Goal: Find specific page/section: Find specific page/section

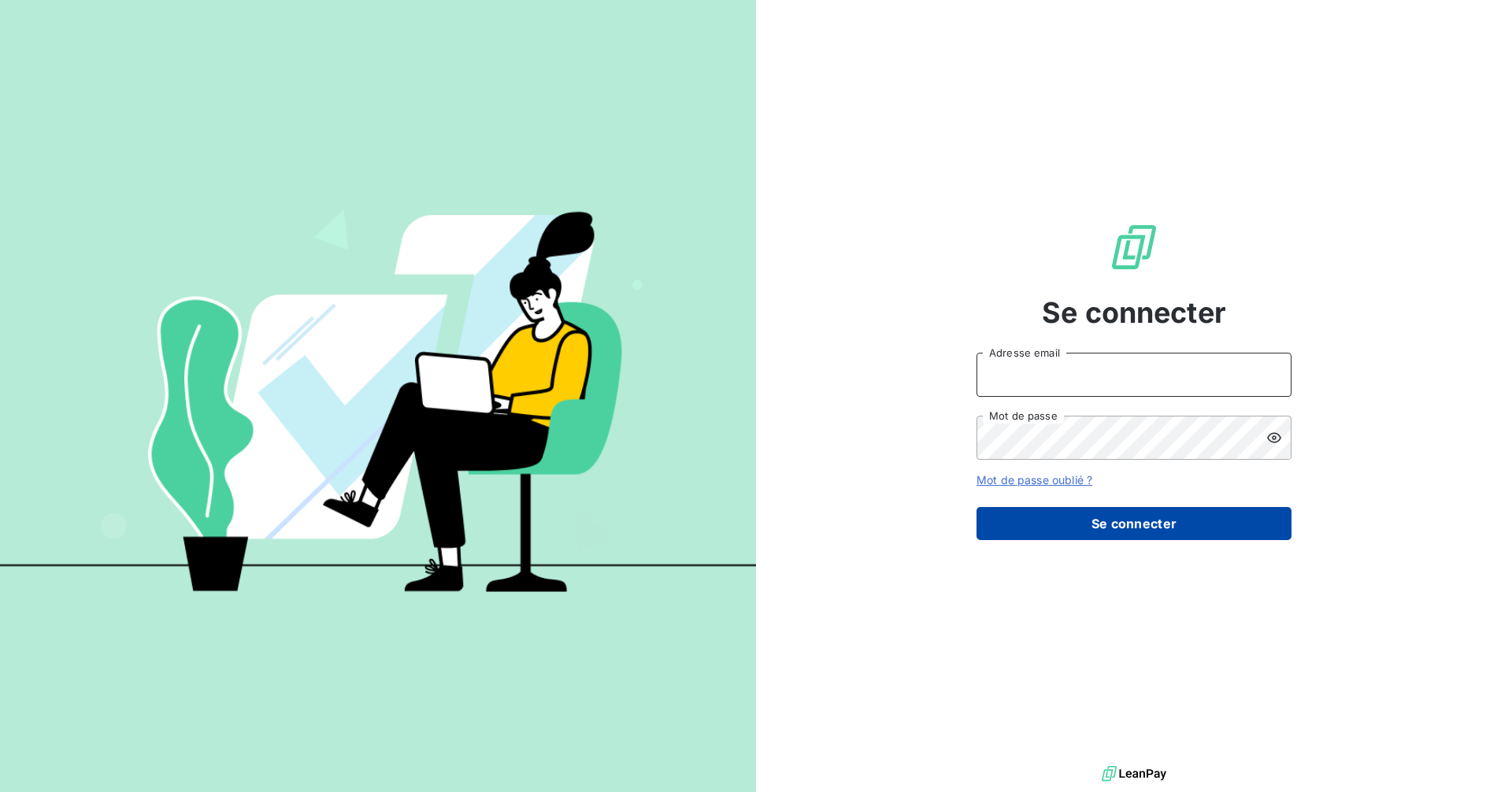
type input "[PERSON_NAME][EMAIL_ADDRESS][PERSON_NAME][DOMAIN_NAME]"
click at [1124, 523] on button "Se connecter" at bounding box center [1134, 524] width 315 height 33
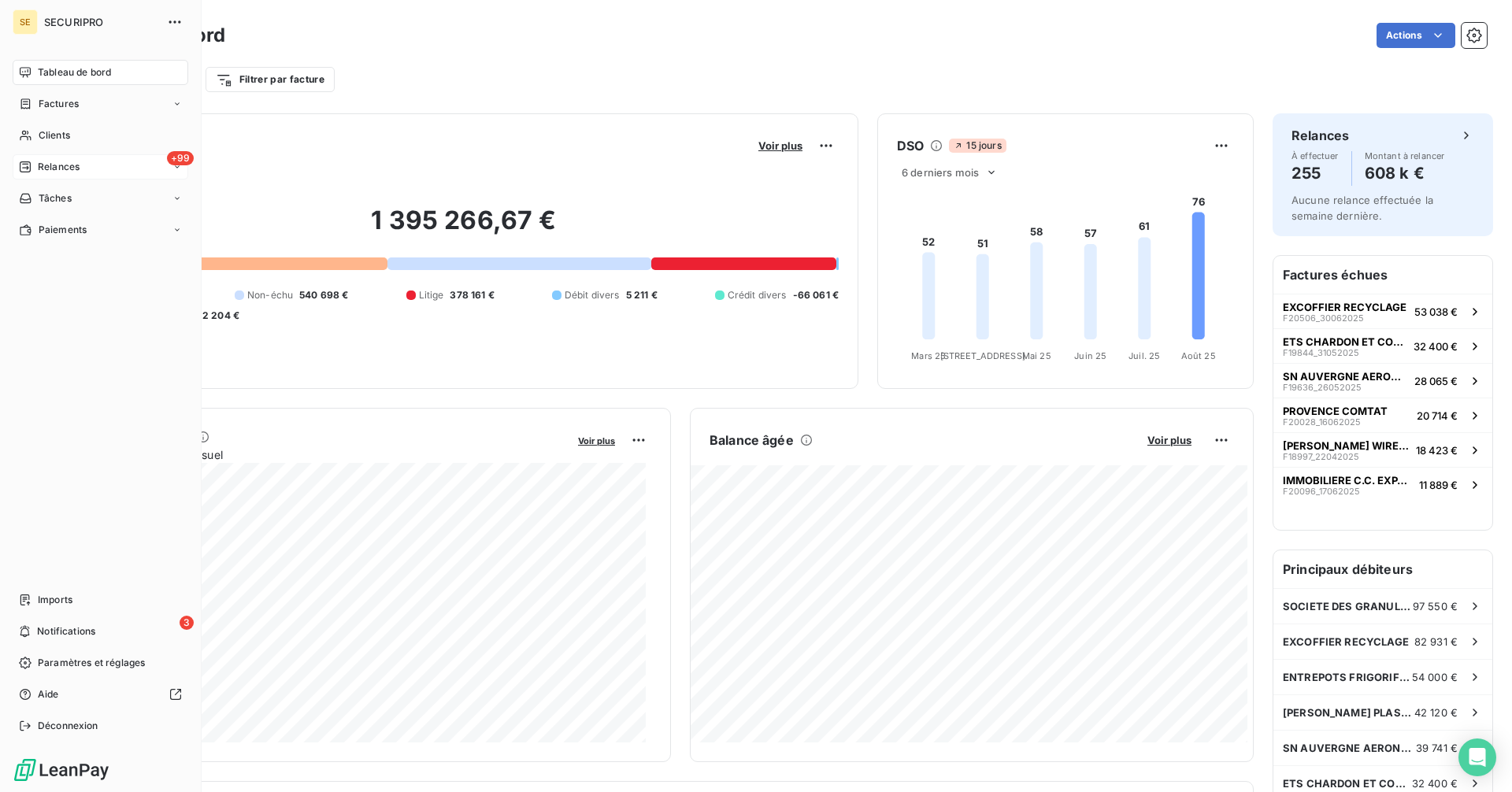
click at [36, 164] on div "Relances" at bounding box center [49, 166] width 60 height 14
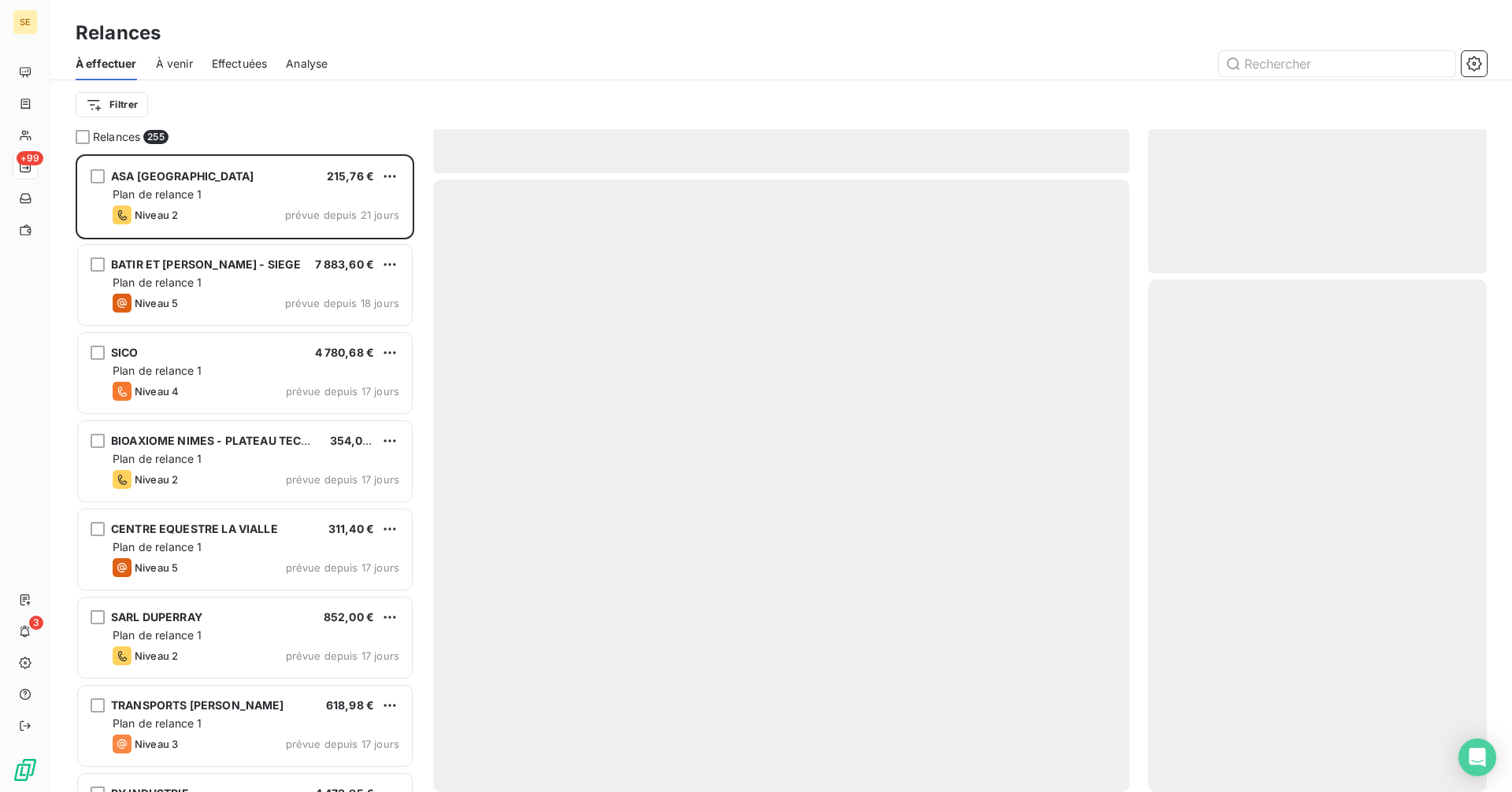
scroll to position [626, 326]
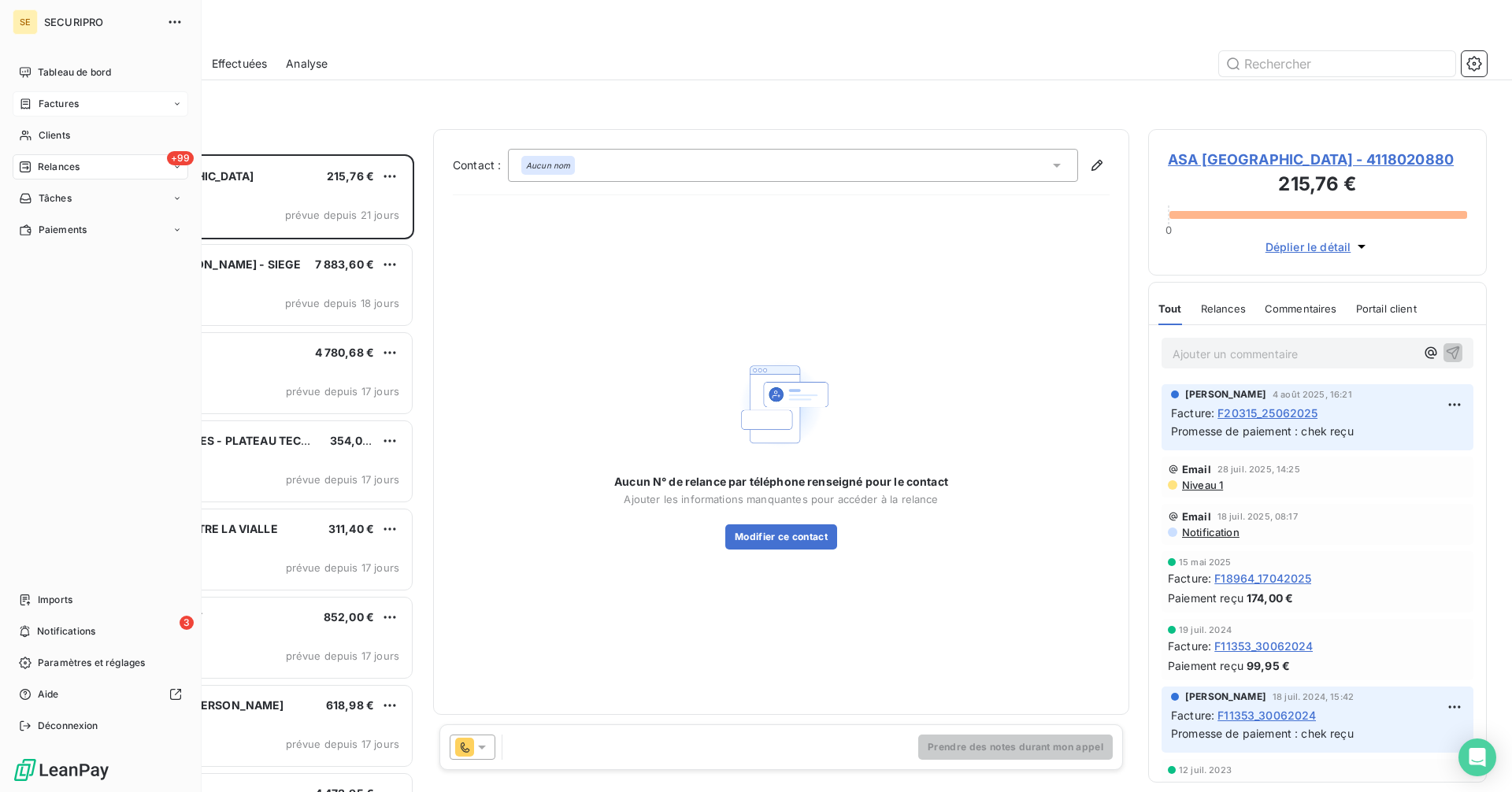
click at [32, 101] on div "Factures" at bounding box center [49, 103] width 59 height 14
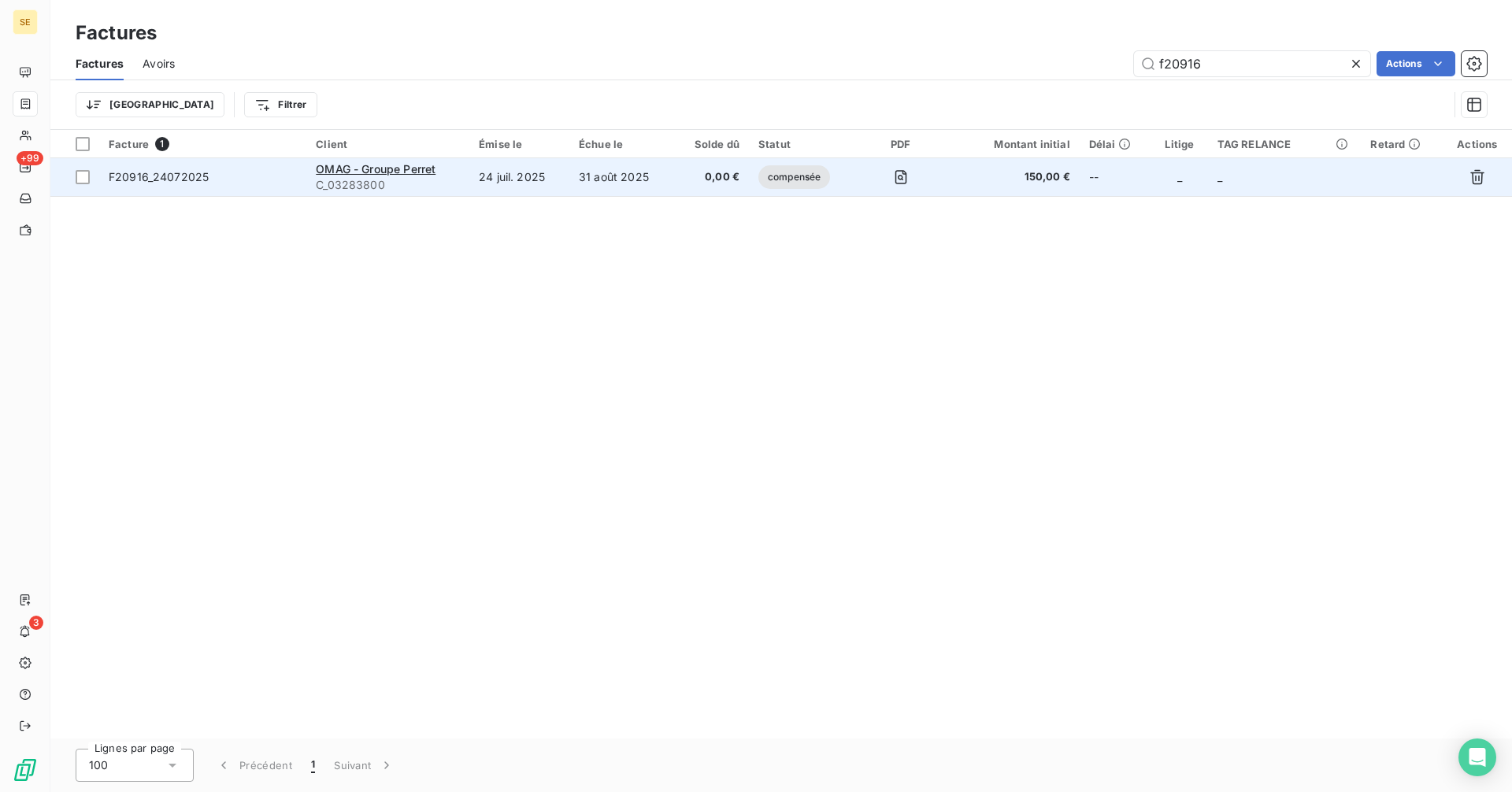
type input "f20916"
click at [531, 177] on td "24 juil. 2025" at bounding box center [519, 178] width 100 height 38
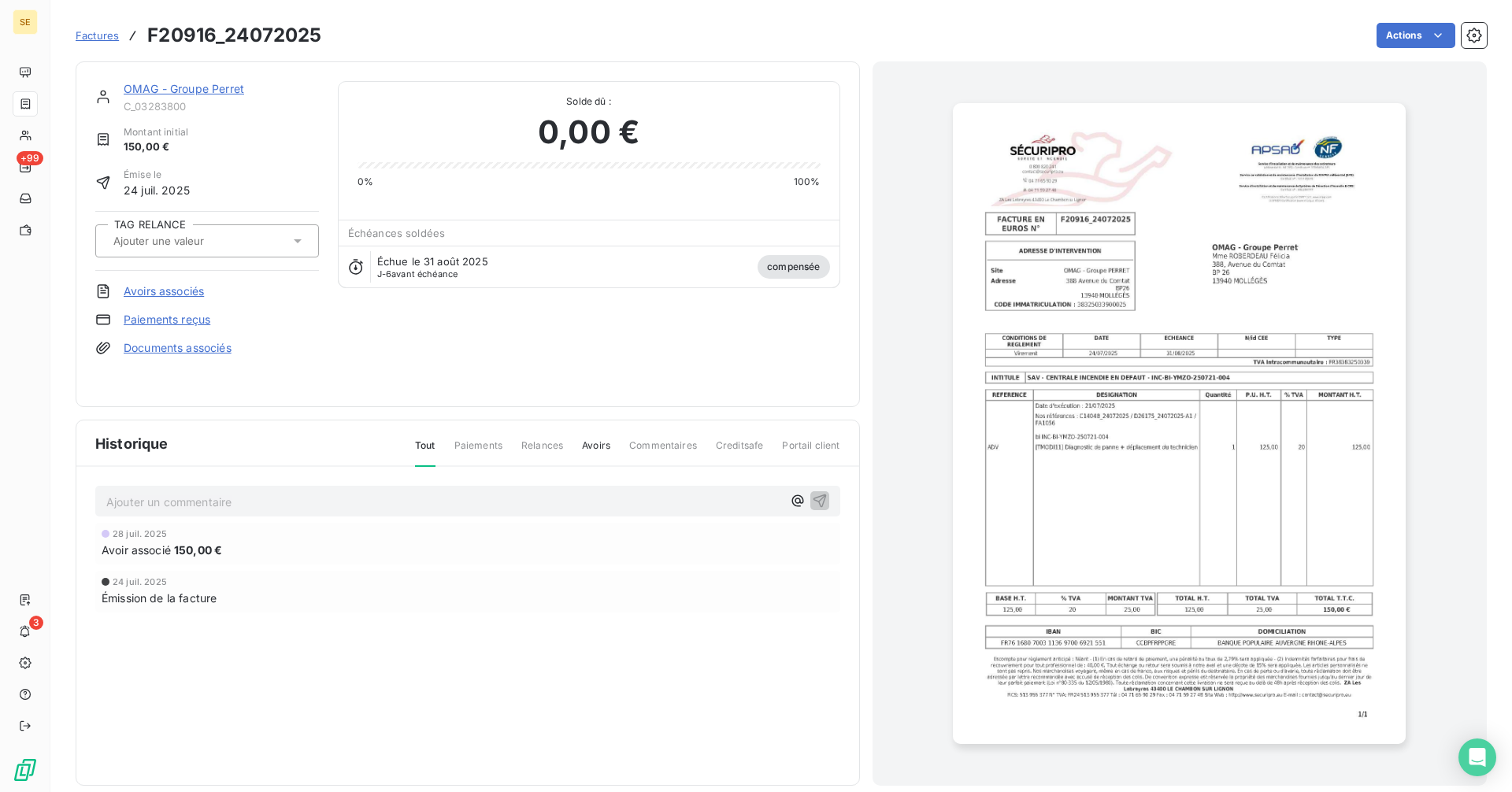
click at [161, 90] on link "OMAG - Groupe Perret" at bounding box center [184, 88] width 121 height 13
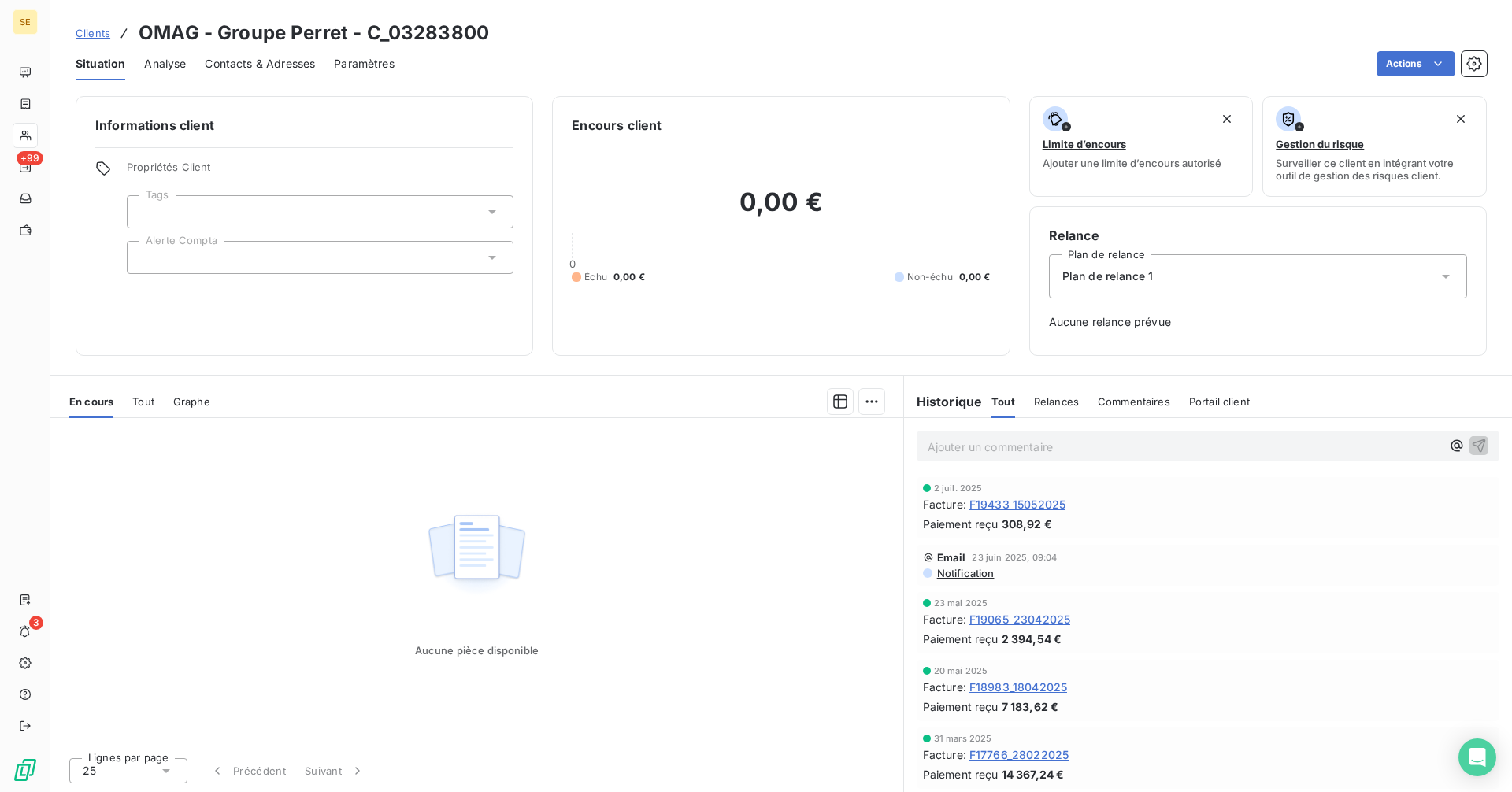
click at [145, 401] on span "Tout" at bounding box center [143, 401] width 22 height 12
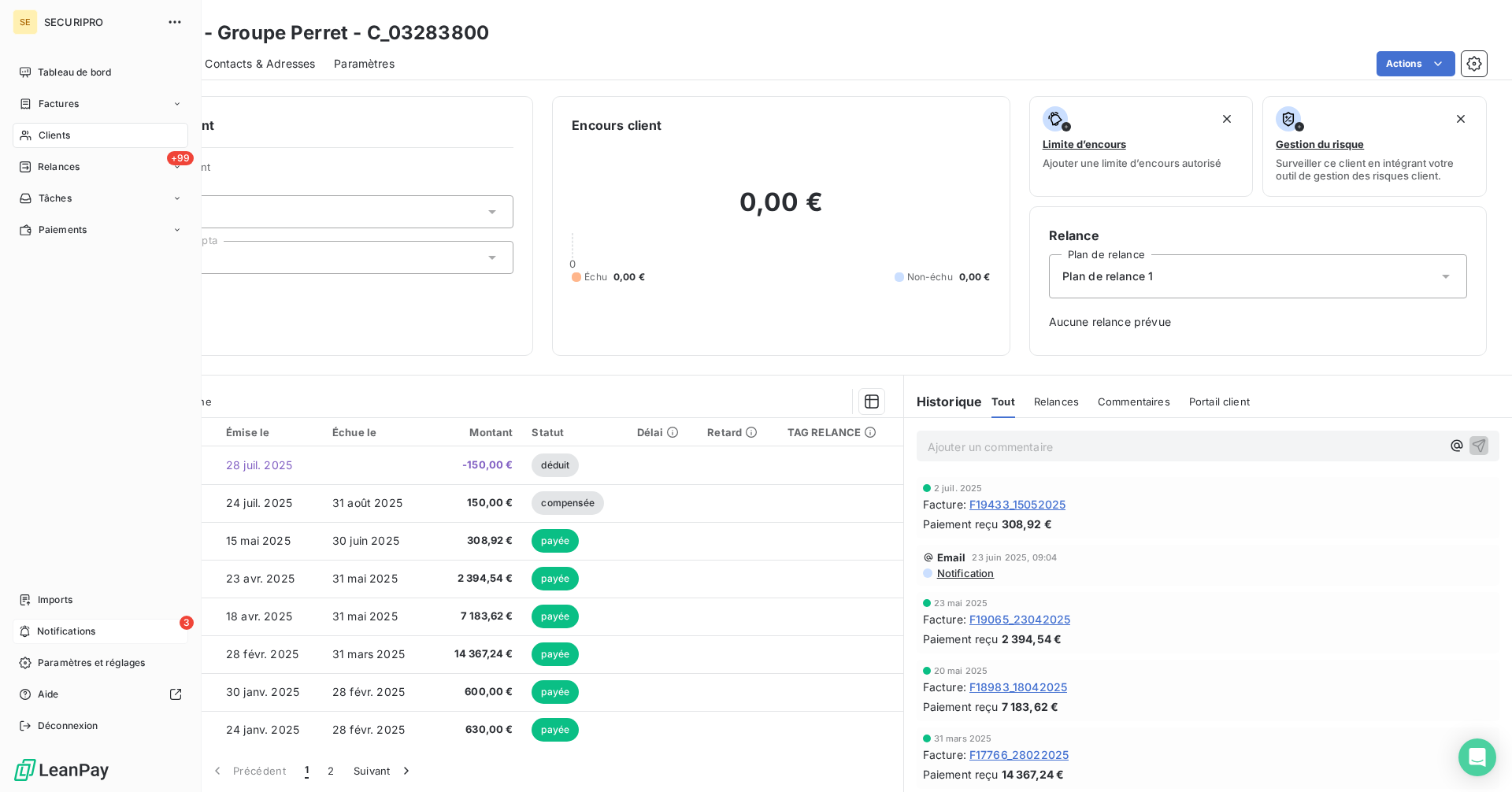
click at [26, 633] on icon at bounding box center [25, 631] width 12 height 12
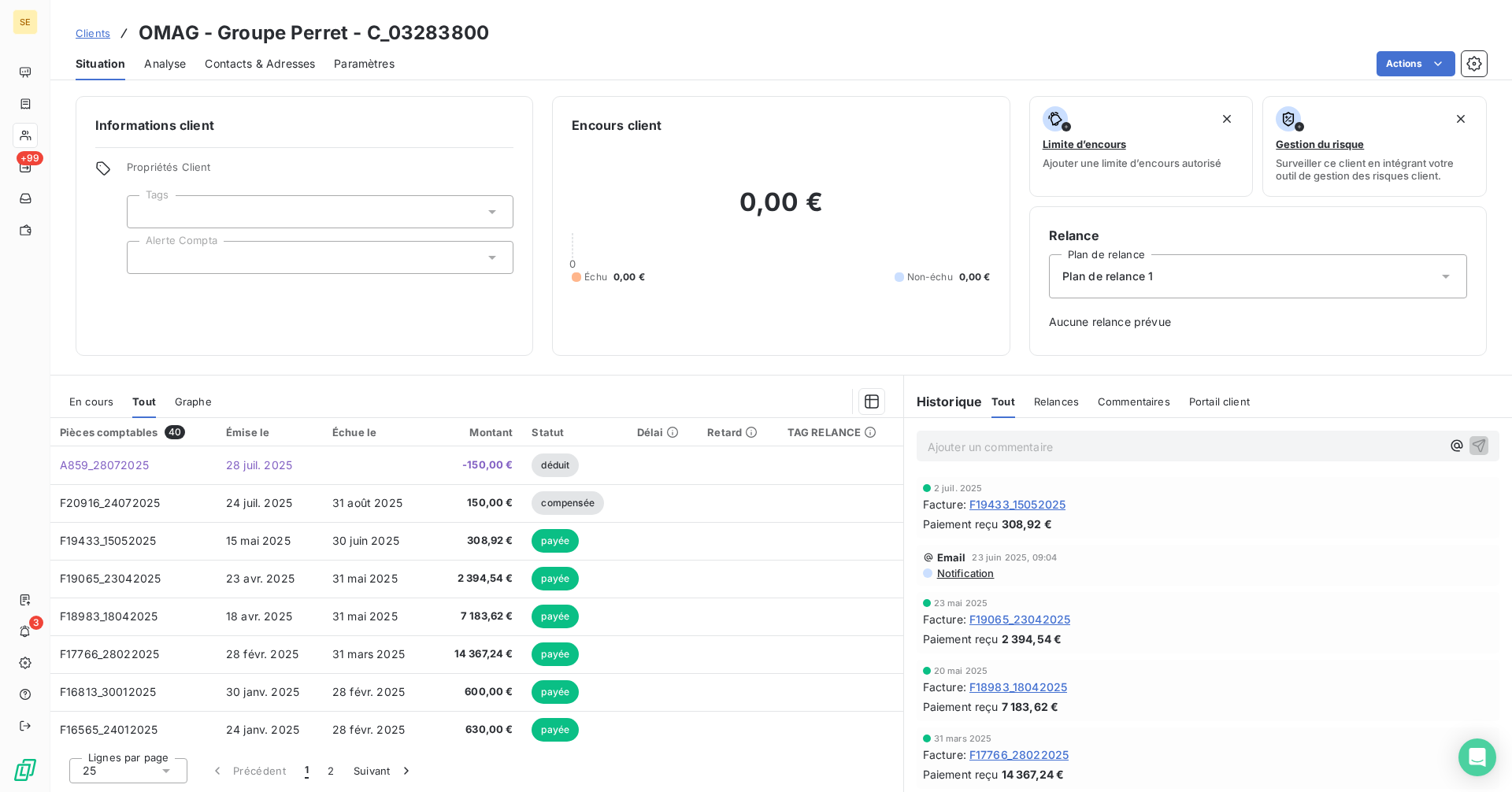
click at [771, 34] on div "Clients OMAG - Groupe Perret - C_03283800" at bounding box center [781, 33] width 1462 height 28
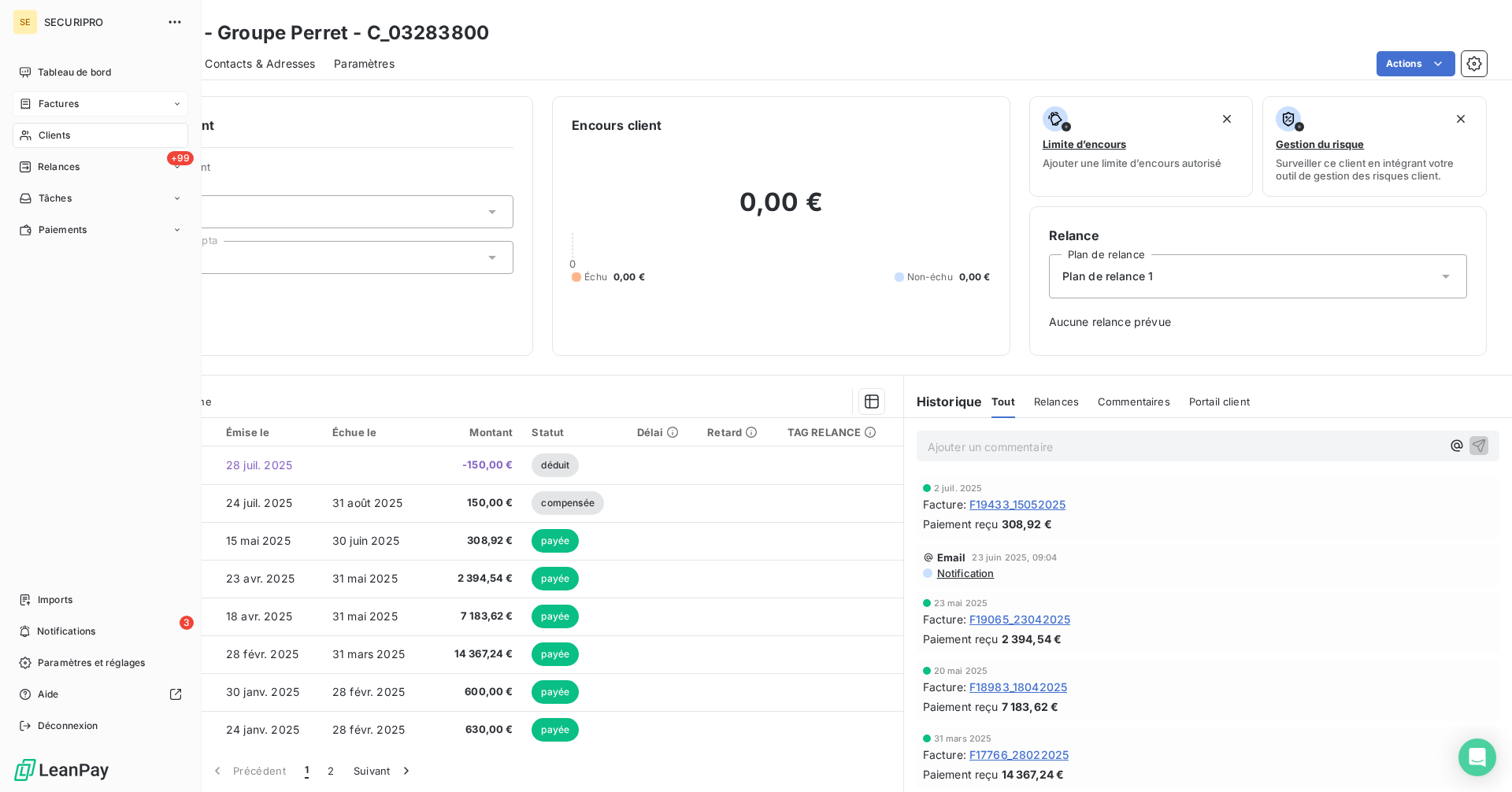
click at [32, 105] on div "Factures" at bounding box center [49, 103] width 59 height 14
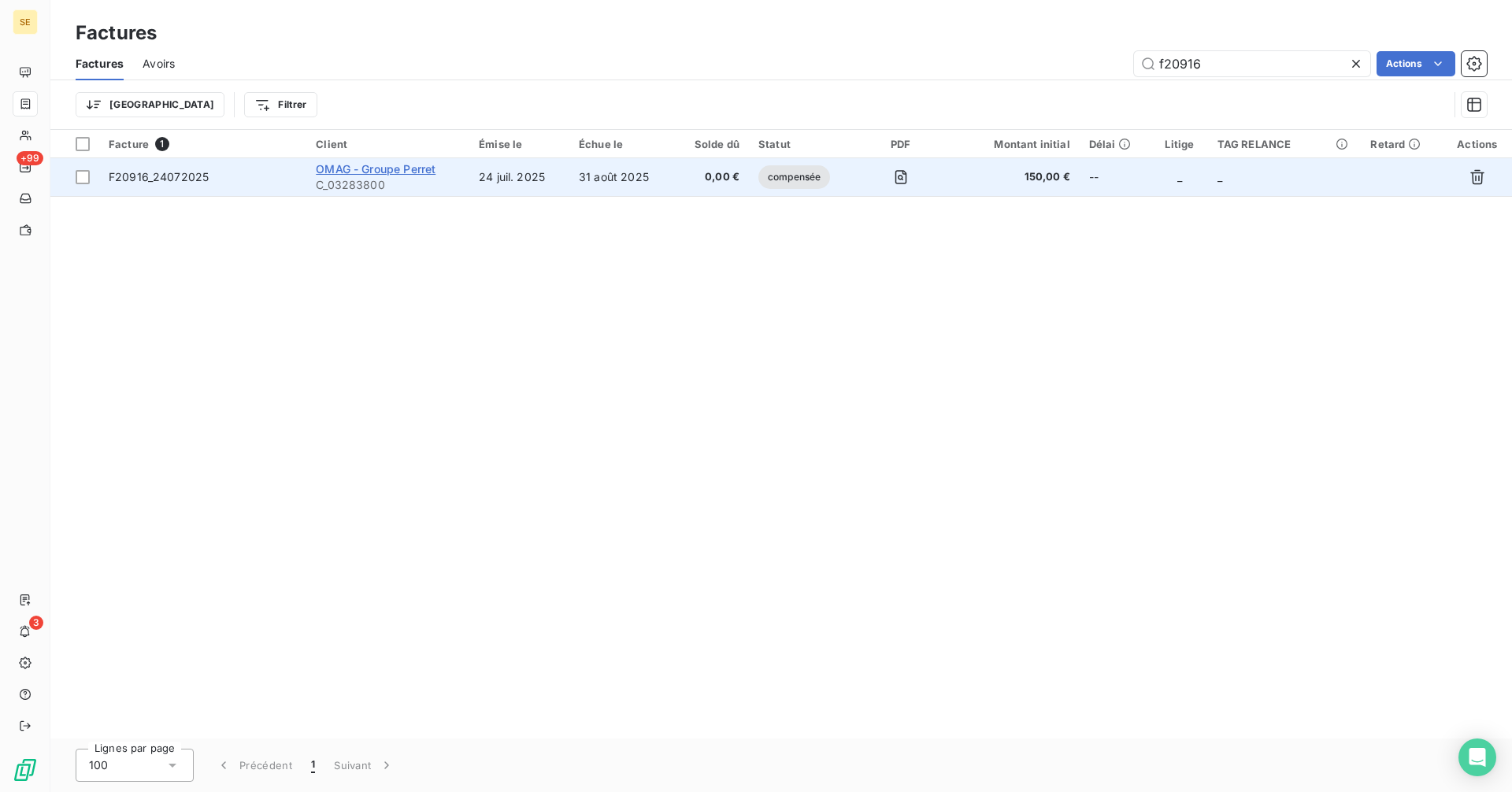
click at [354, 170] on span "OMAG - Groupe Perret" at bounding box center [375, 168] width 120 height 13
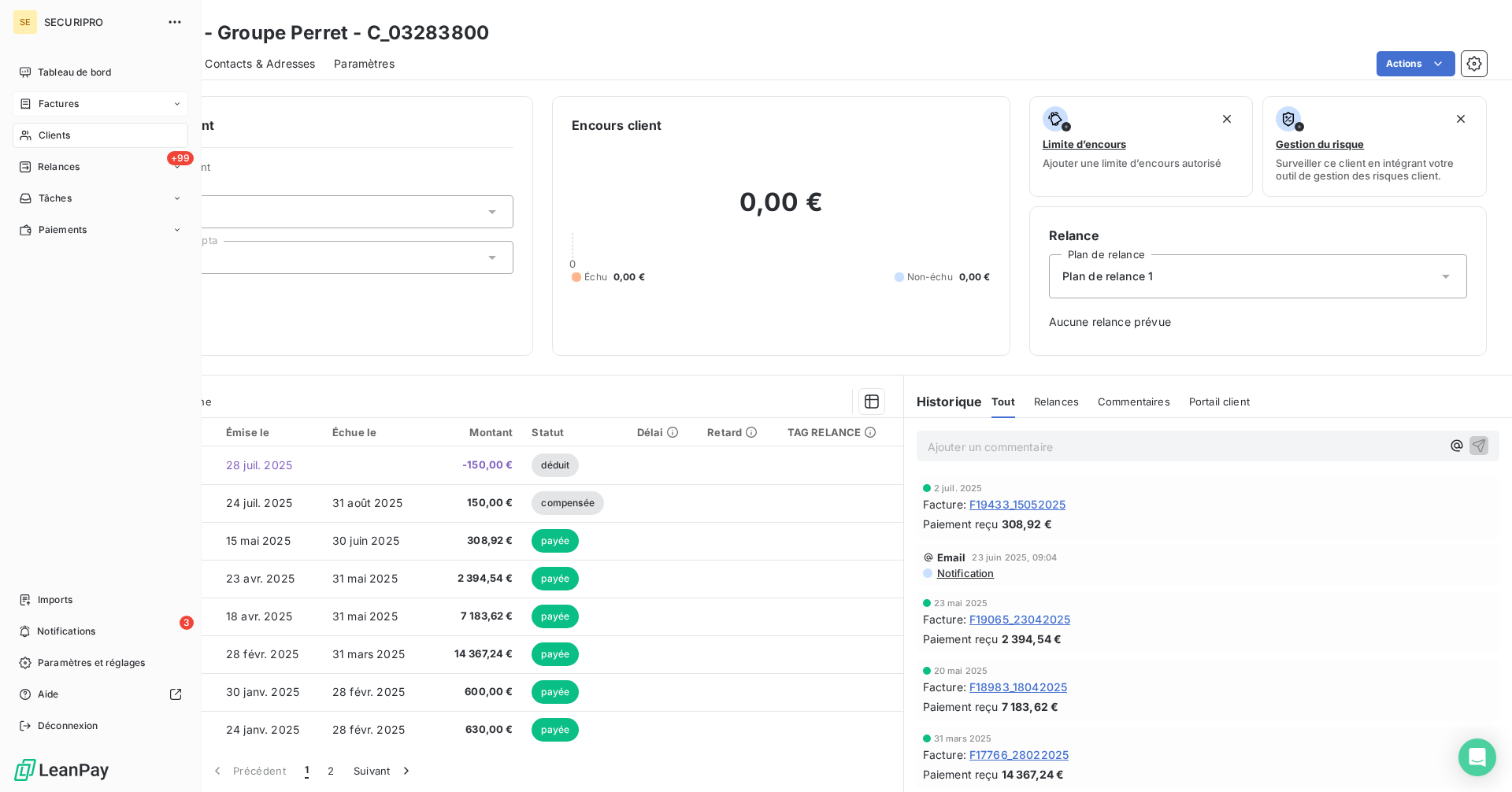
click at [43, 92] on div "Factures" at bounding box center [100, 104] width 175 height 25
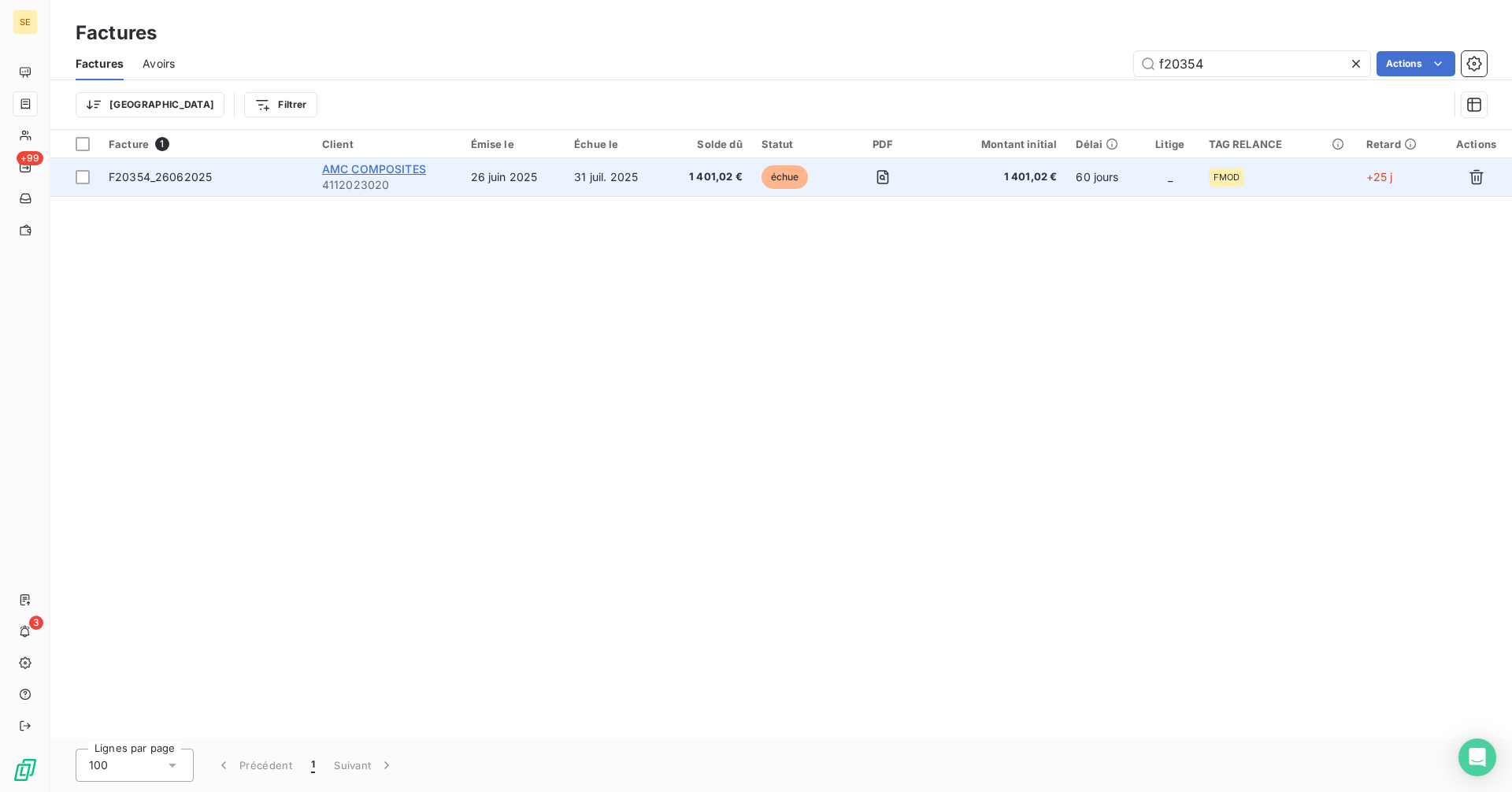
type input "f20354"
click at [404, 170] on span "AMC COMPOSITES" at bounding box center [374, 168] width 104 height 13
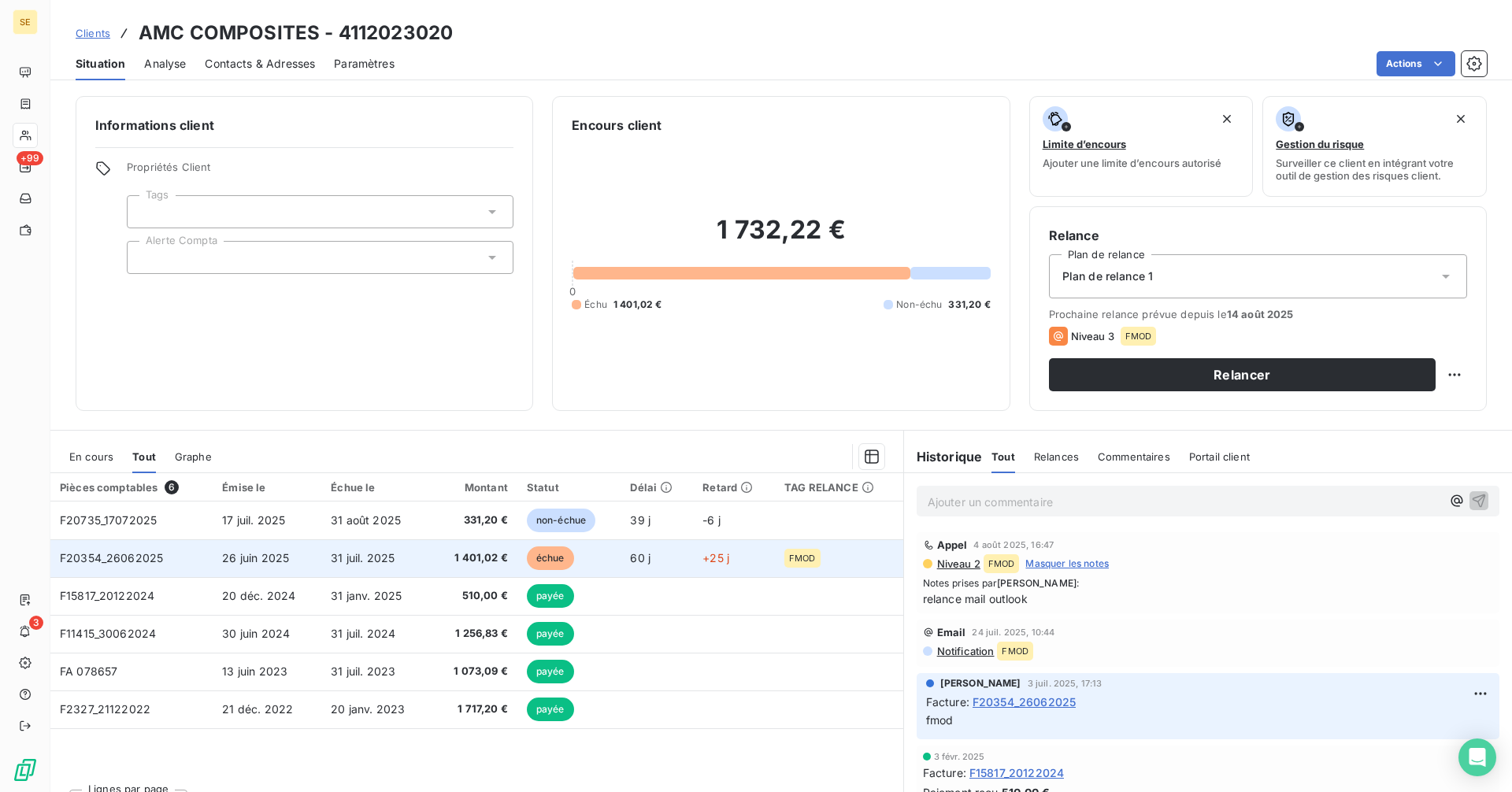
click at [448, 558] on span "1 401,02 €" at bounding box center [474, 557] width 67 height 16
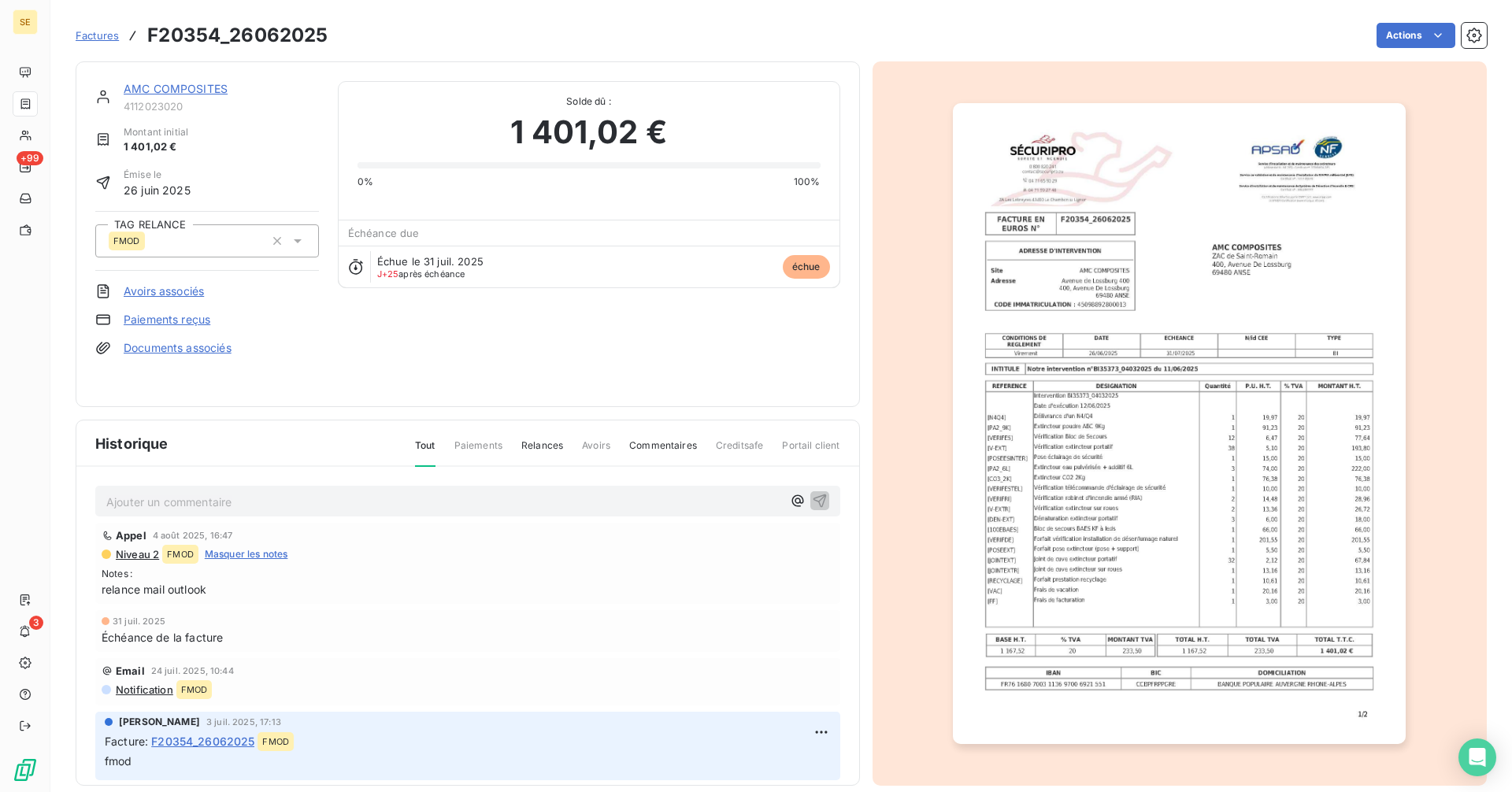
click at [212, 89] on link "AMC COMPOSITES" at bounding box center [176, 88] width 104 height 13
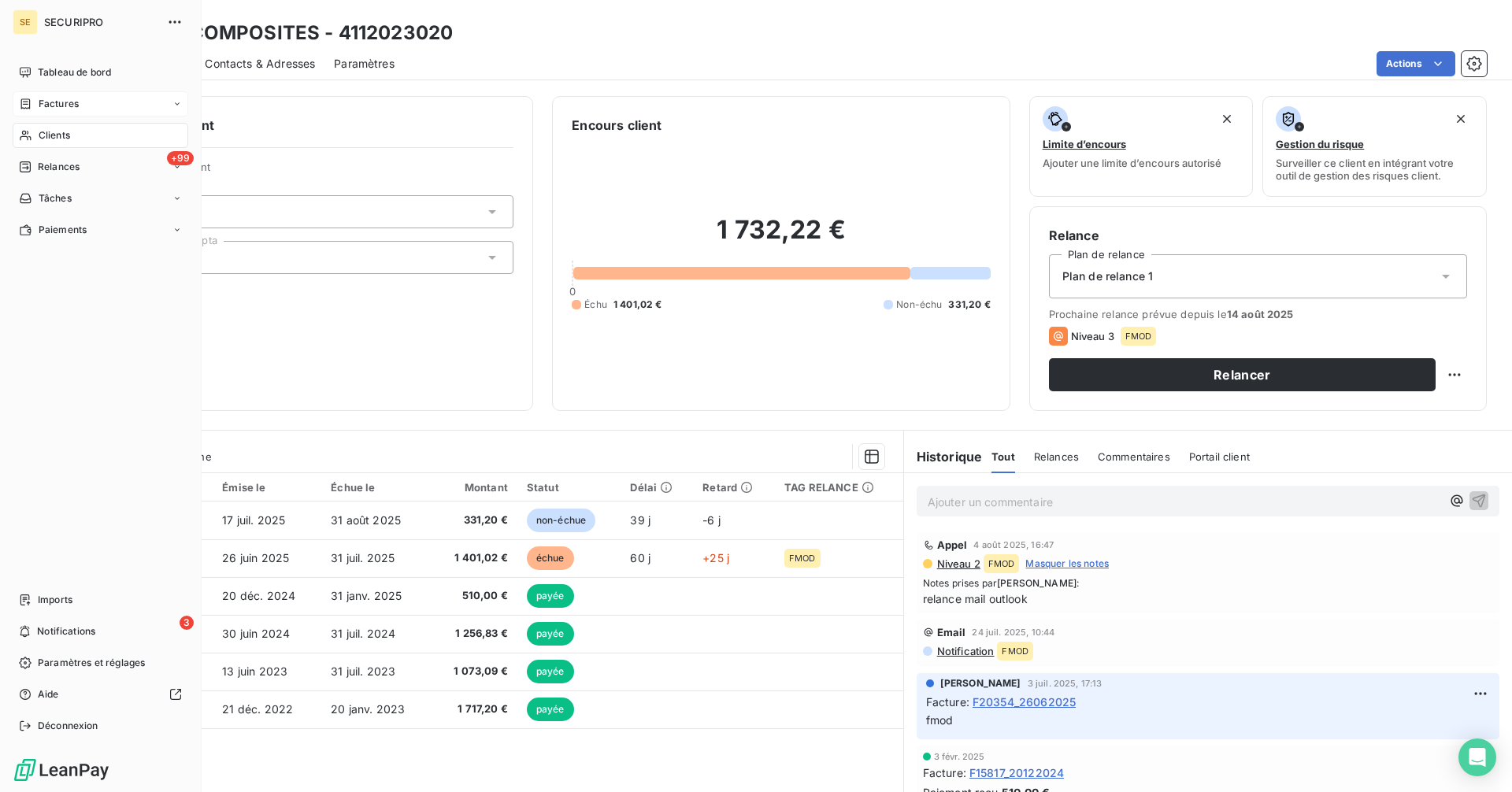
click at [37, 107] on div "Factures" at bounding box center [49, 103] width 59 height 14
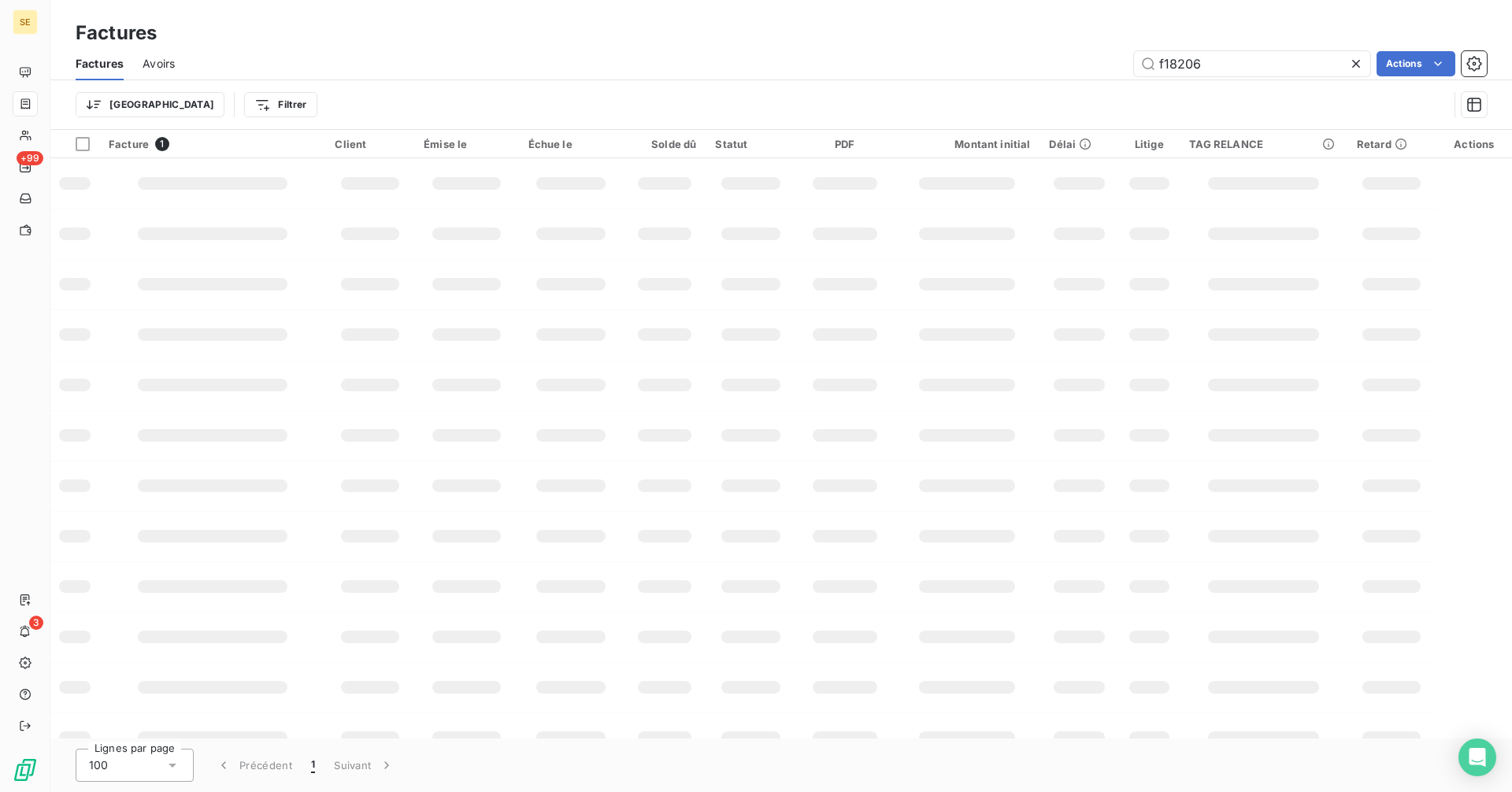
type input "f18206"
click at [1211, 67] on input "f18206" at bounding box center [1252, 64] width 236 height 25
click at [1353, 60] on icon at bounding box center [1355, 64] width 16 height 16
click at [1213, 60] on input "text" at bounding box center [1252, 64] width 236 height 25
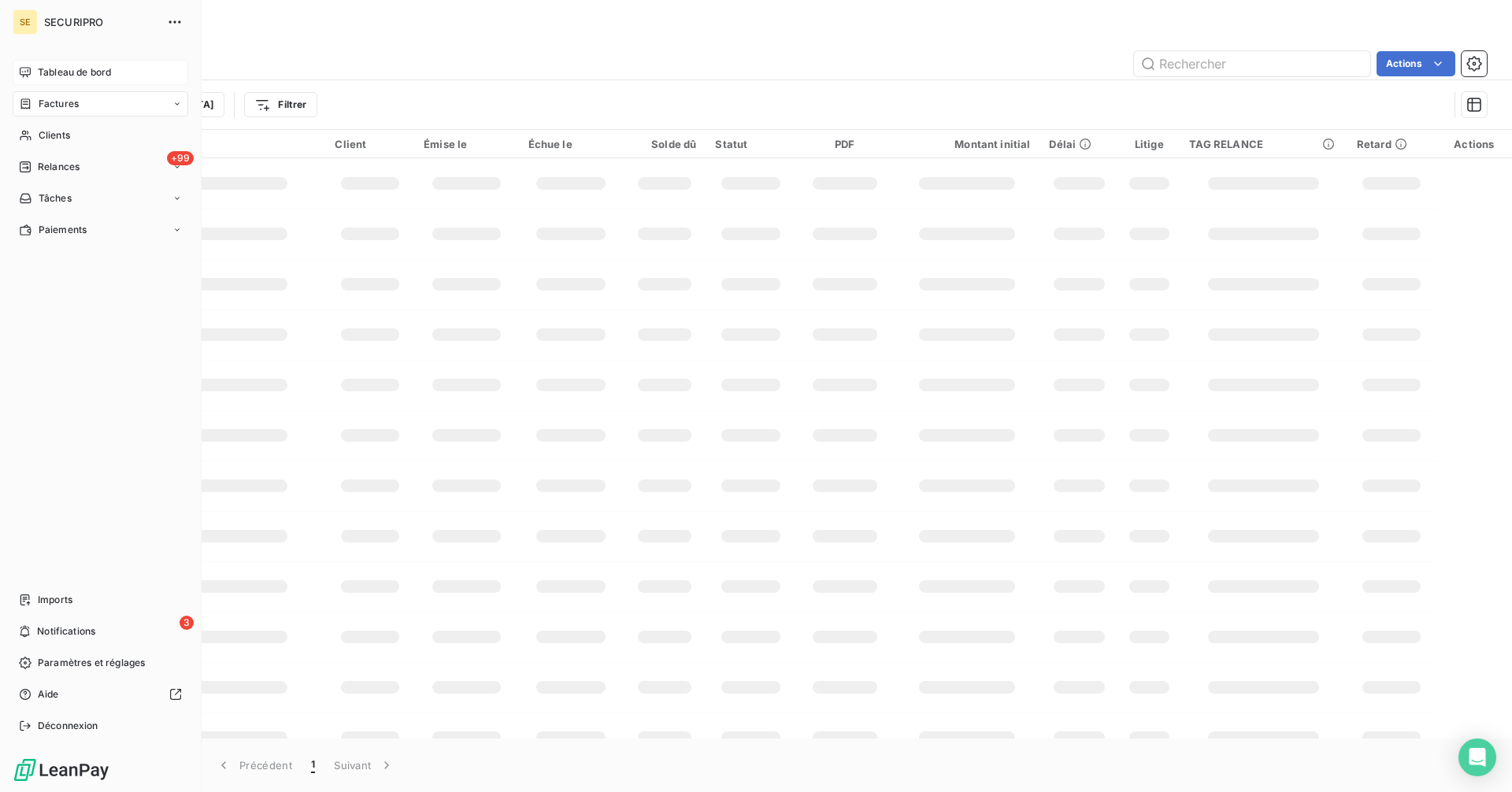
click at [22, 72] on icon at bounding box center [25, 72] width 12 height 12
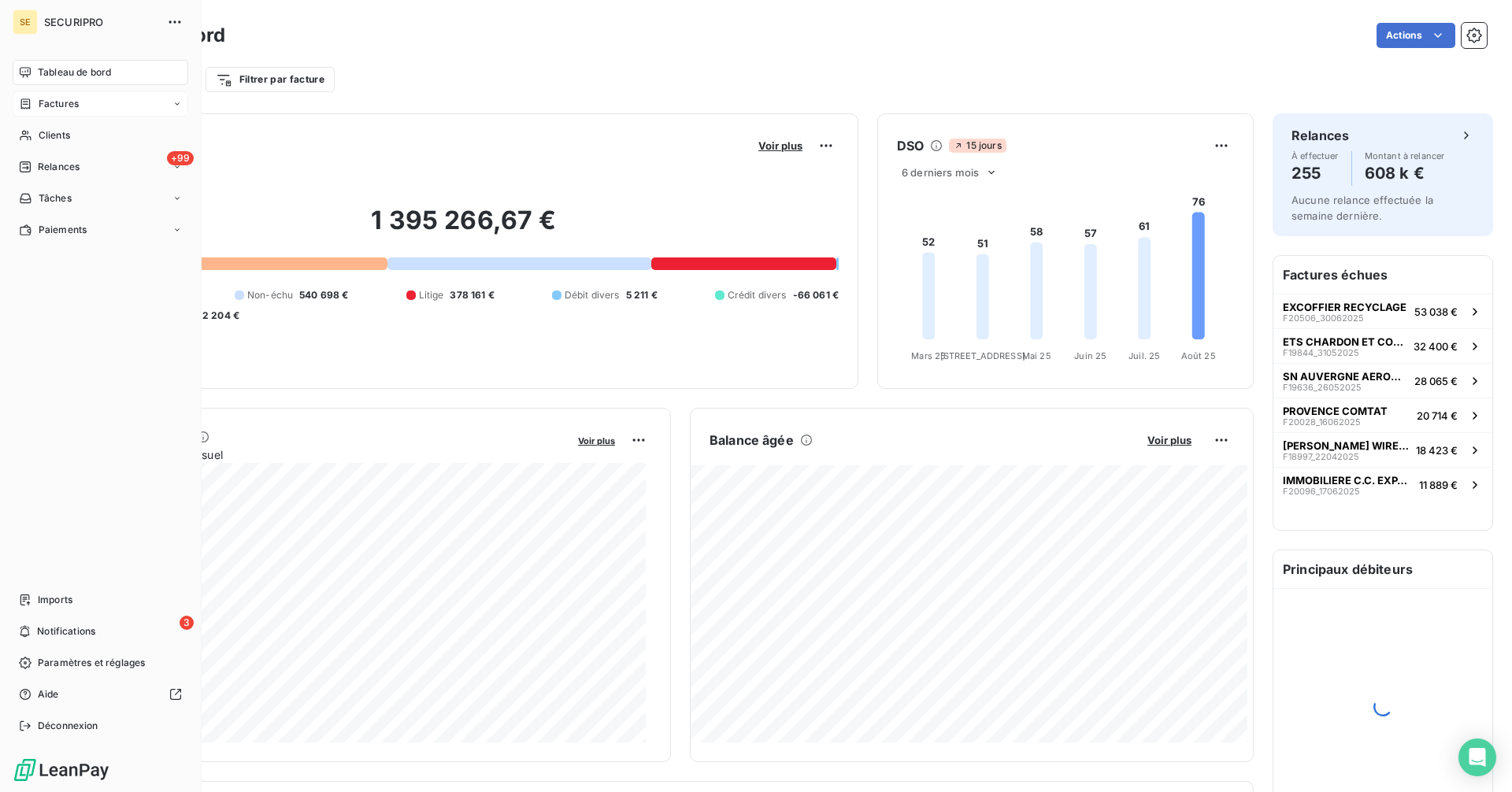
click at [44, 108] on span "Factures" at bounding box center [59, 103] width 40 height 14
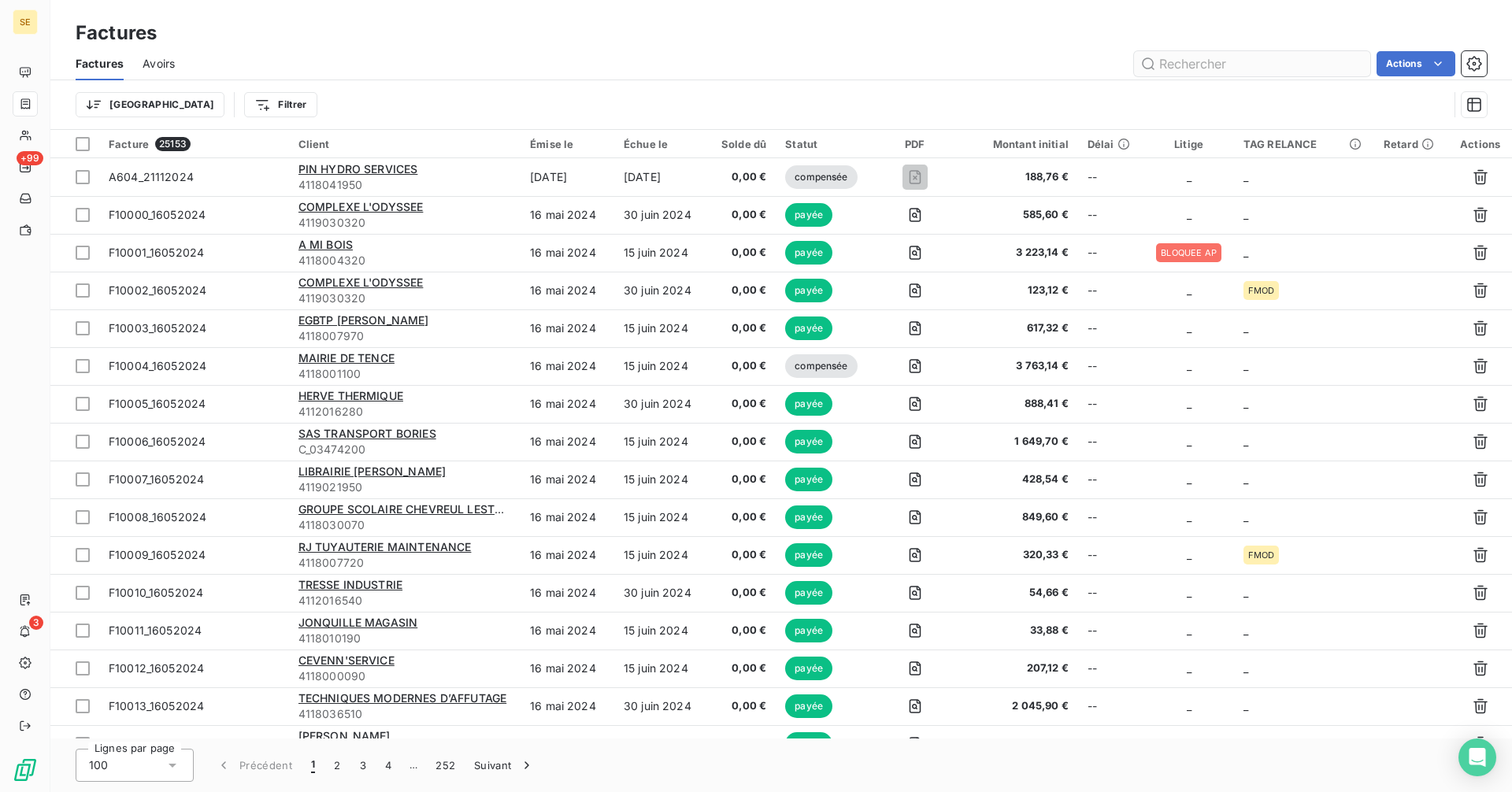
click at [1179, 70] on input "text" at bounding box center [1252, 64] width 236 height 25
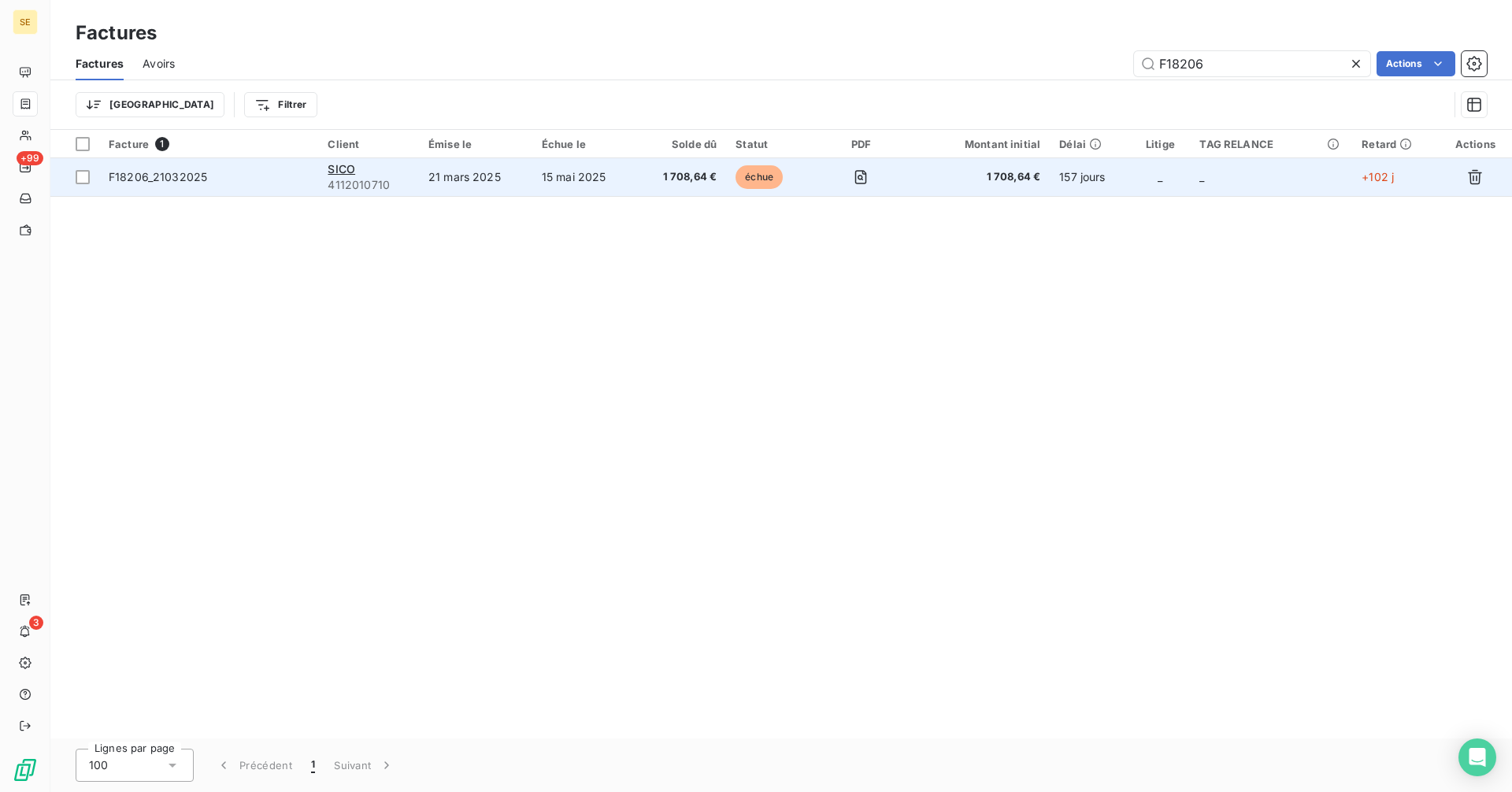
type input "F18206"
click at [437, 183] on td "21 mars 2025" at bounding box center [475, 178] width 113 height 38
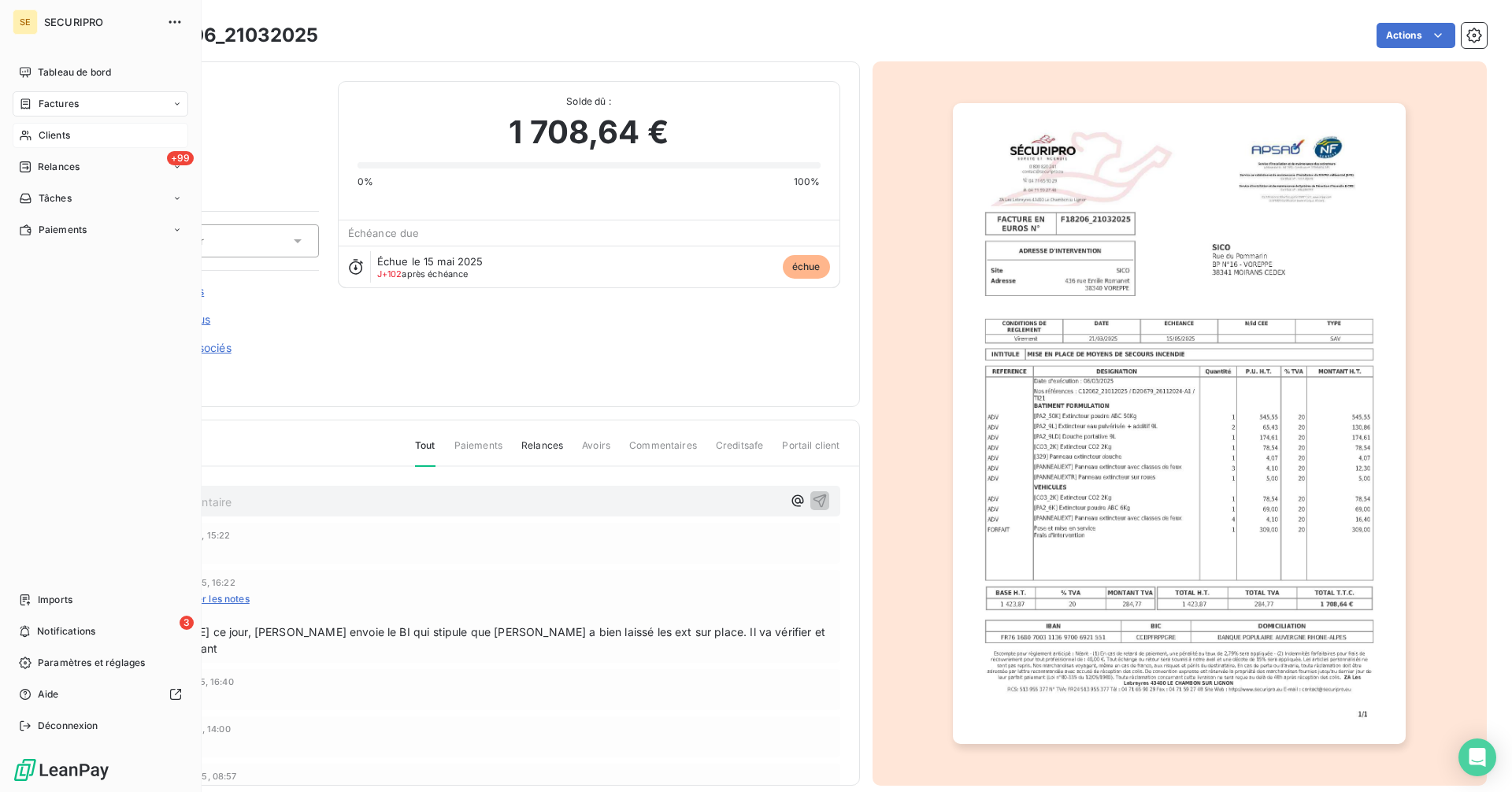
drag, startPoint x: 41, startPoint y: 68, endPoint x: 50, endPoint y: 141, distance: 73.6
click at [41, 68] on span "Tableau de bord" at bounding box center [74, 72] width 74 height 14
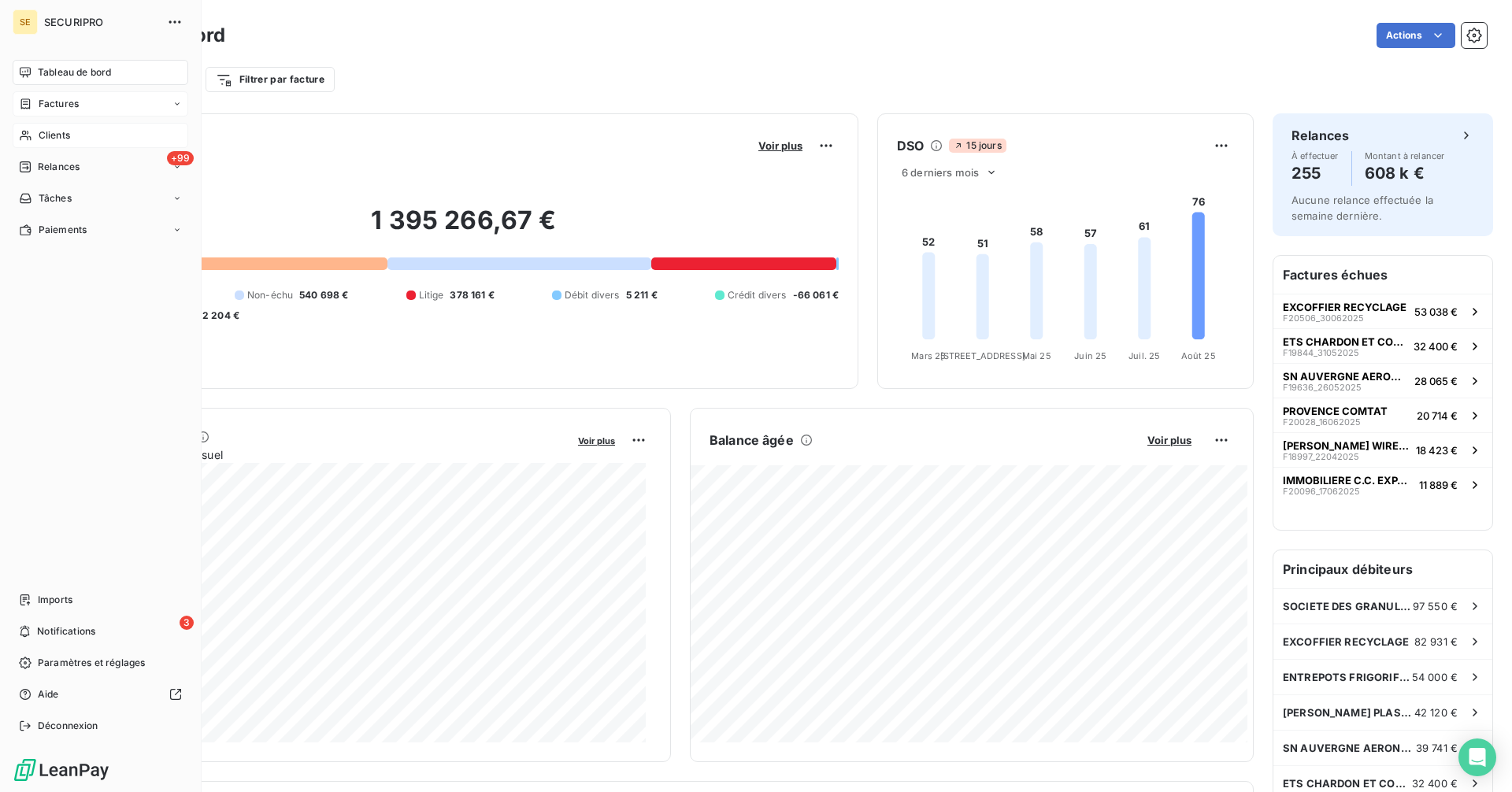
click at [36, 103] on div "Factures" at bounding box center [49, 103] width 59 height 14
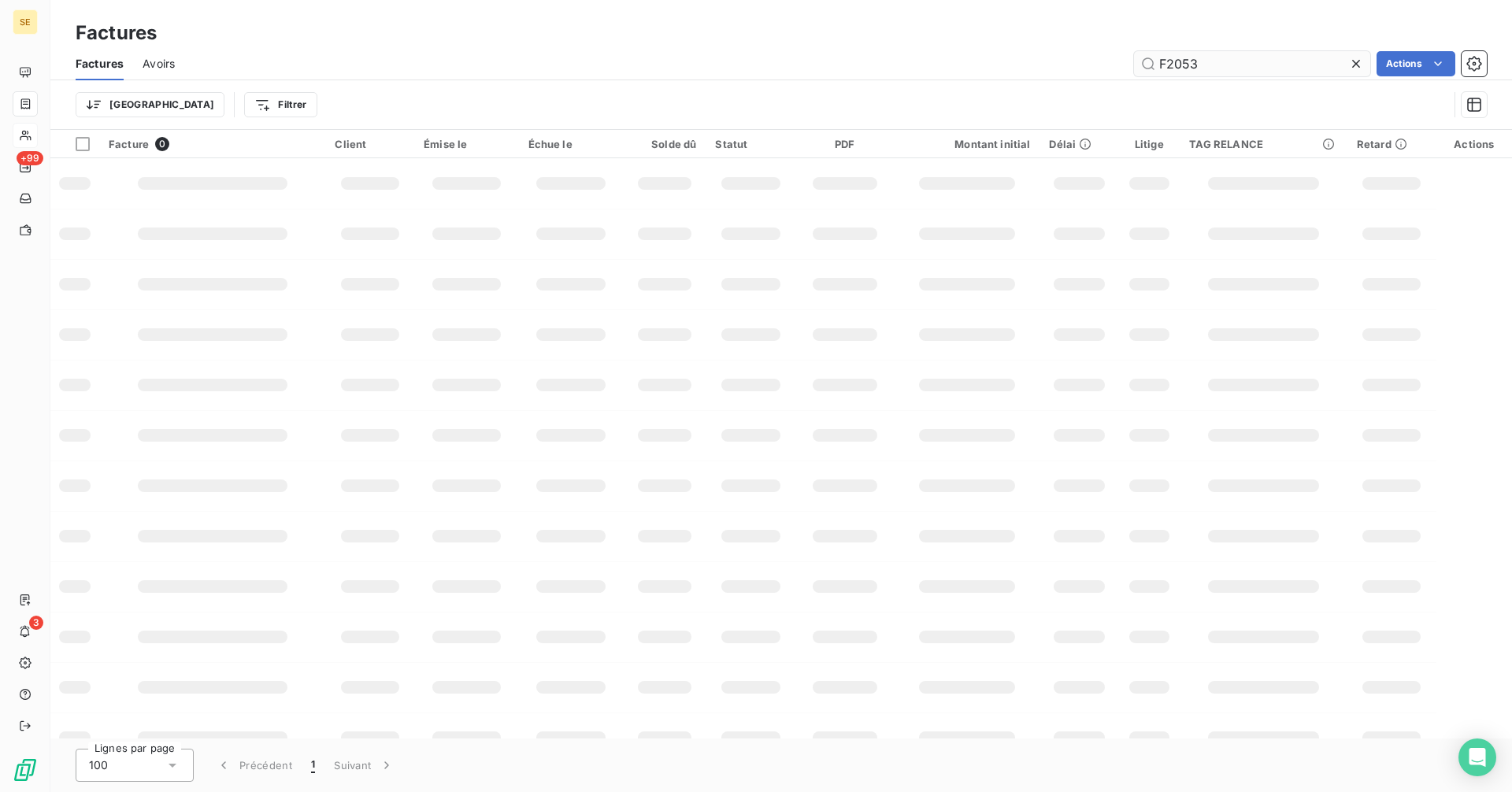
type input "F20539"
drag, startPoint x: 1222, startPoint y: 59, endPoint x: 1121, endPoint y: 71, distance: 101.7
click at [1121, 71] on div "F20539 Actions" at bounding box center [839, 64] width 1293 height 25
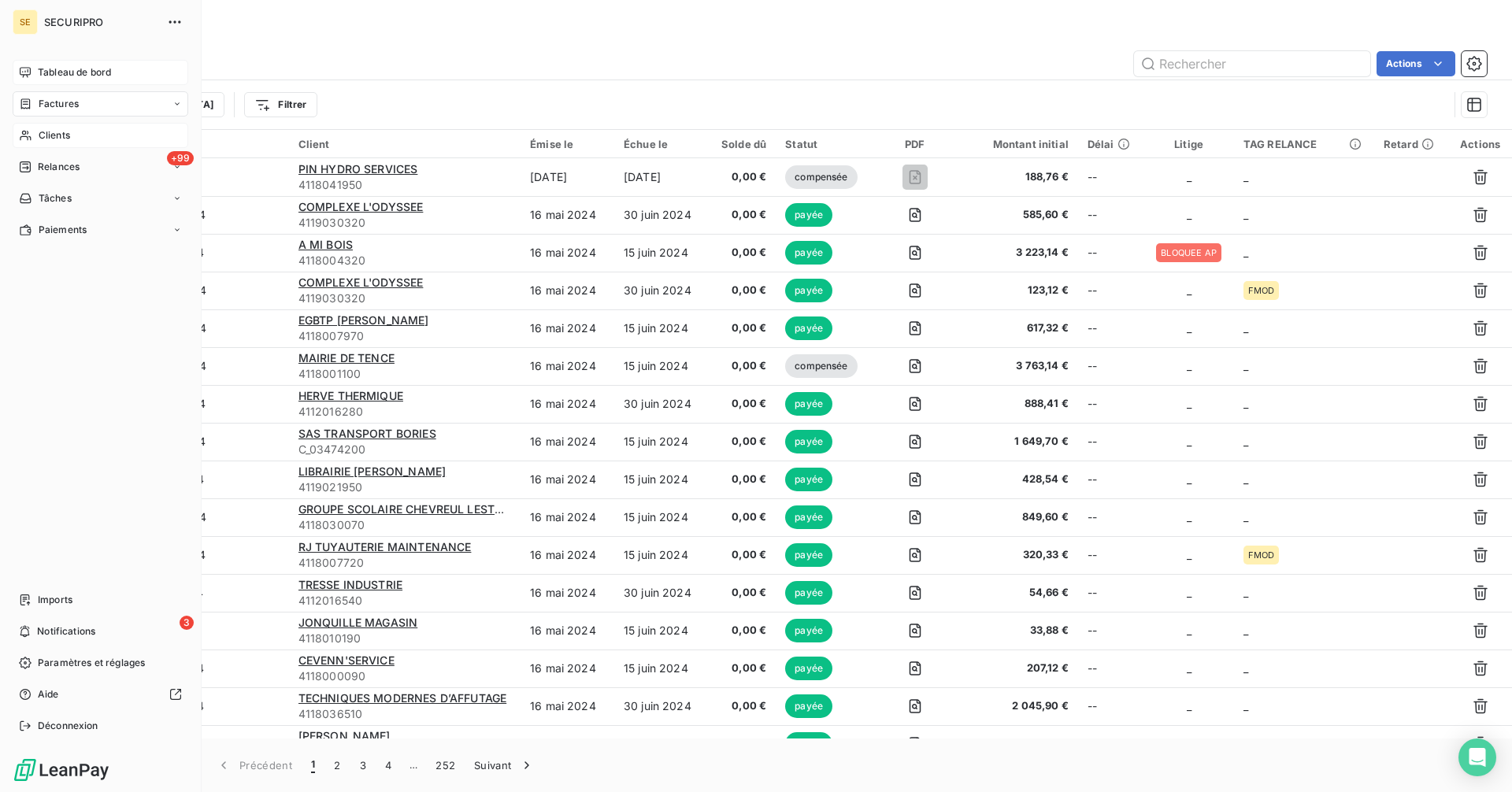
click at [19, 74] on icon at bounding box center [25, 72] width 12 height 12
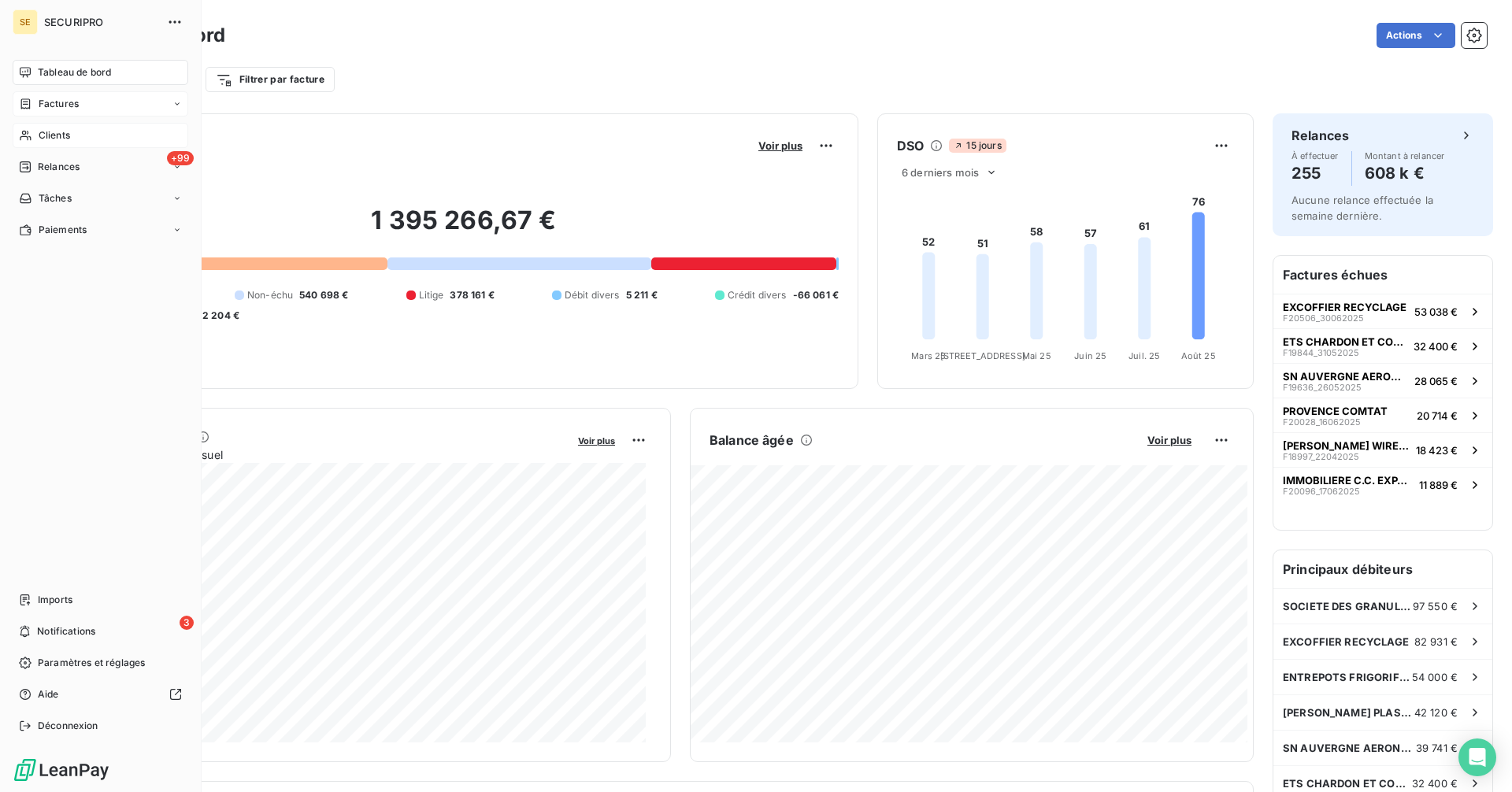
click at [79, 102] on div "Factures" at bounding box center [100, 104] width 175 height 25
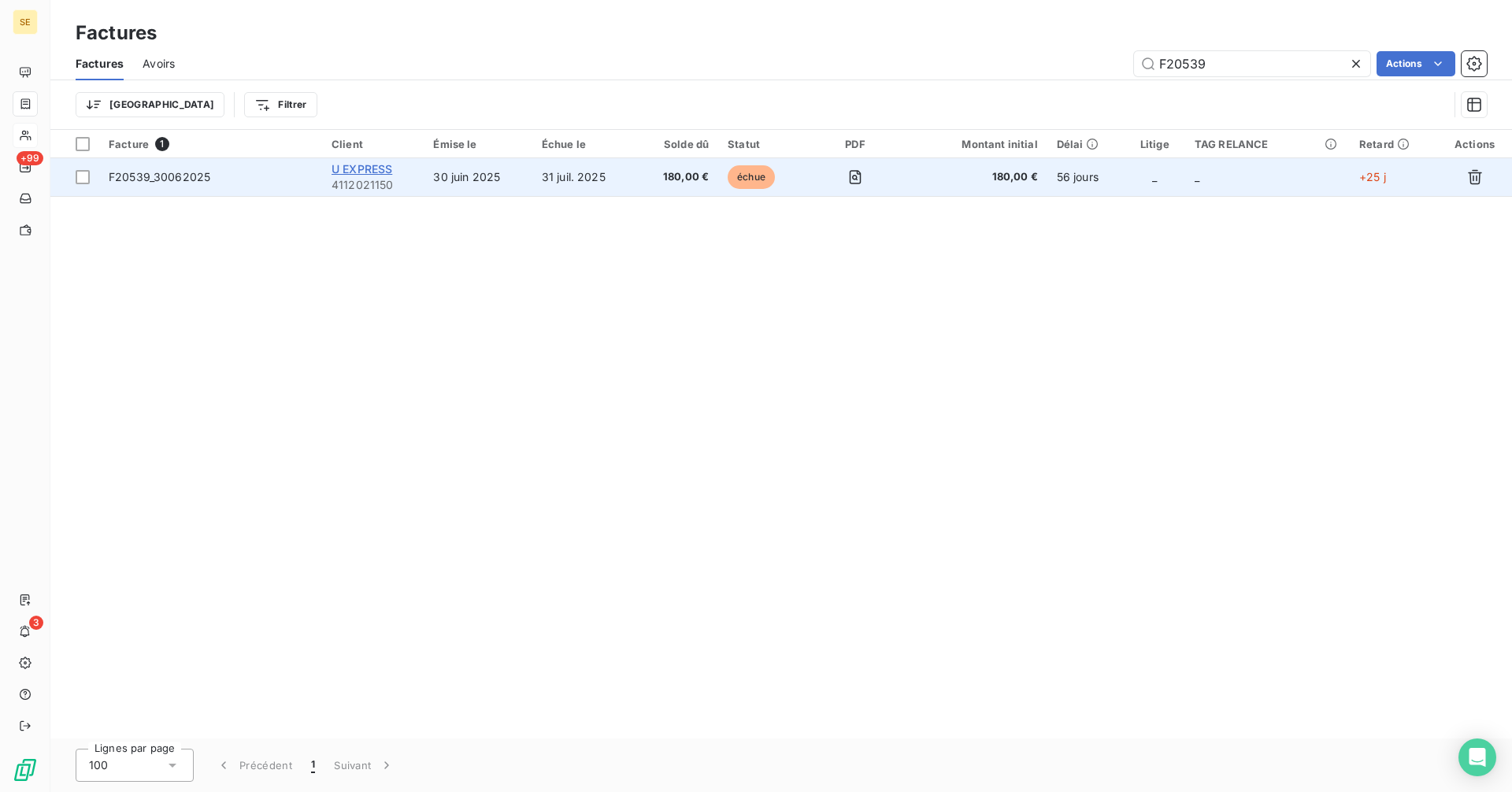
type input "F20539"
click at [385, 173] on span "U EXPRESS" at bounding box center [361, 168] width 60 height 13
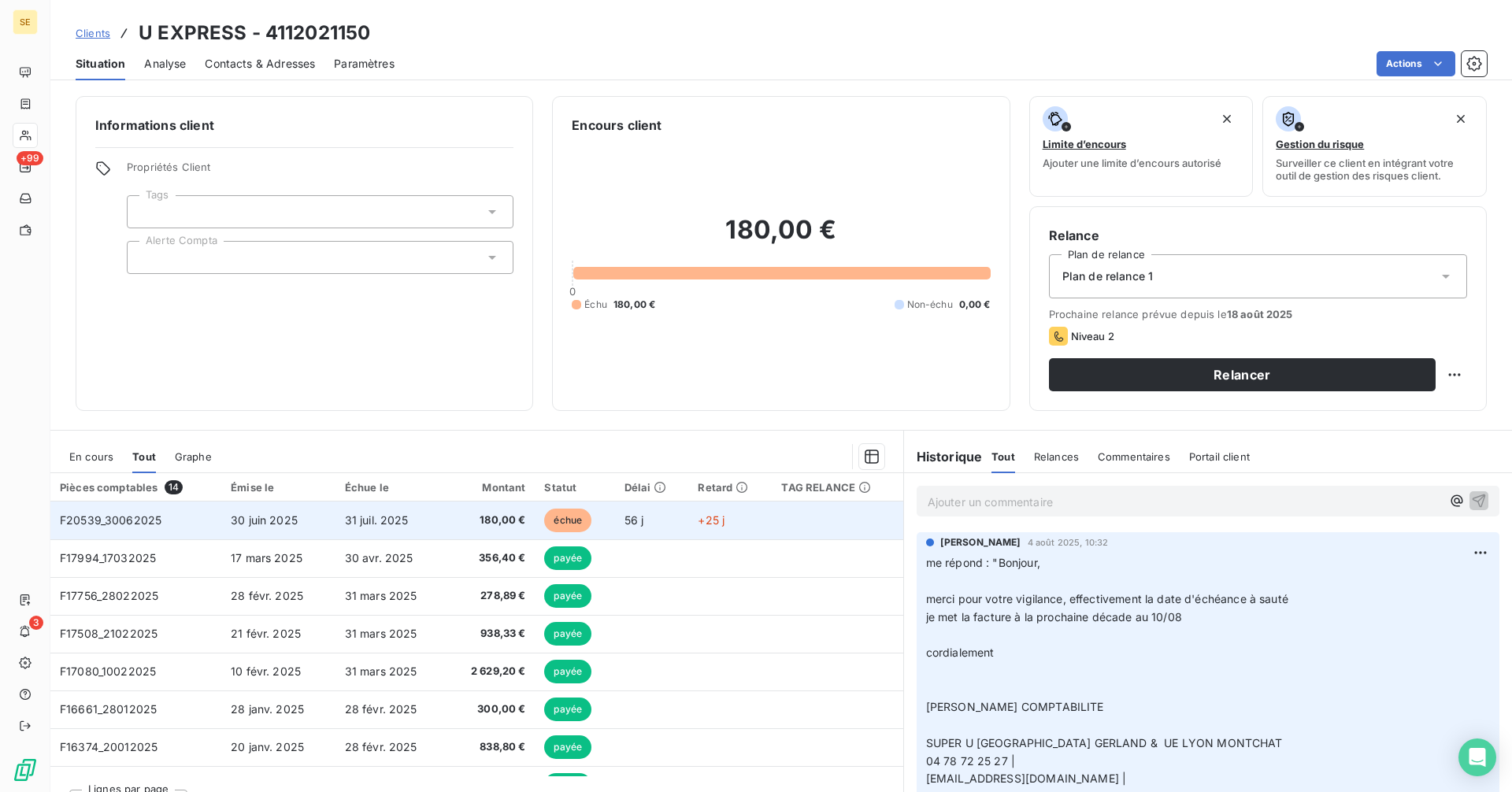
click at [459, 521] on span "180,00 €" at bounding box center [491, 519] width 70 height 16
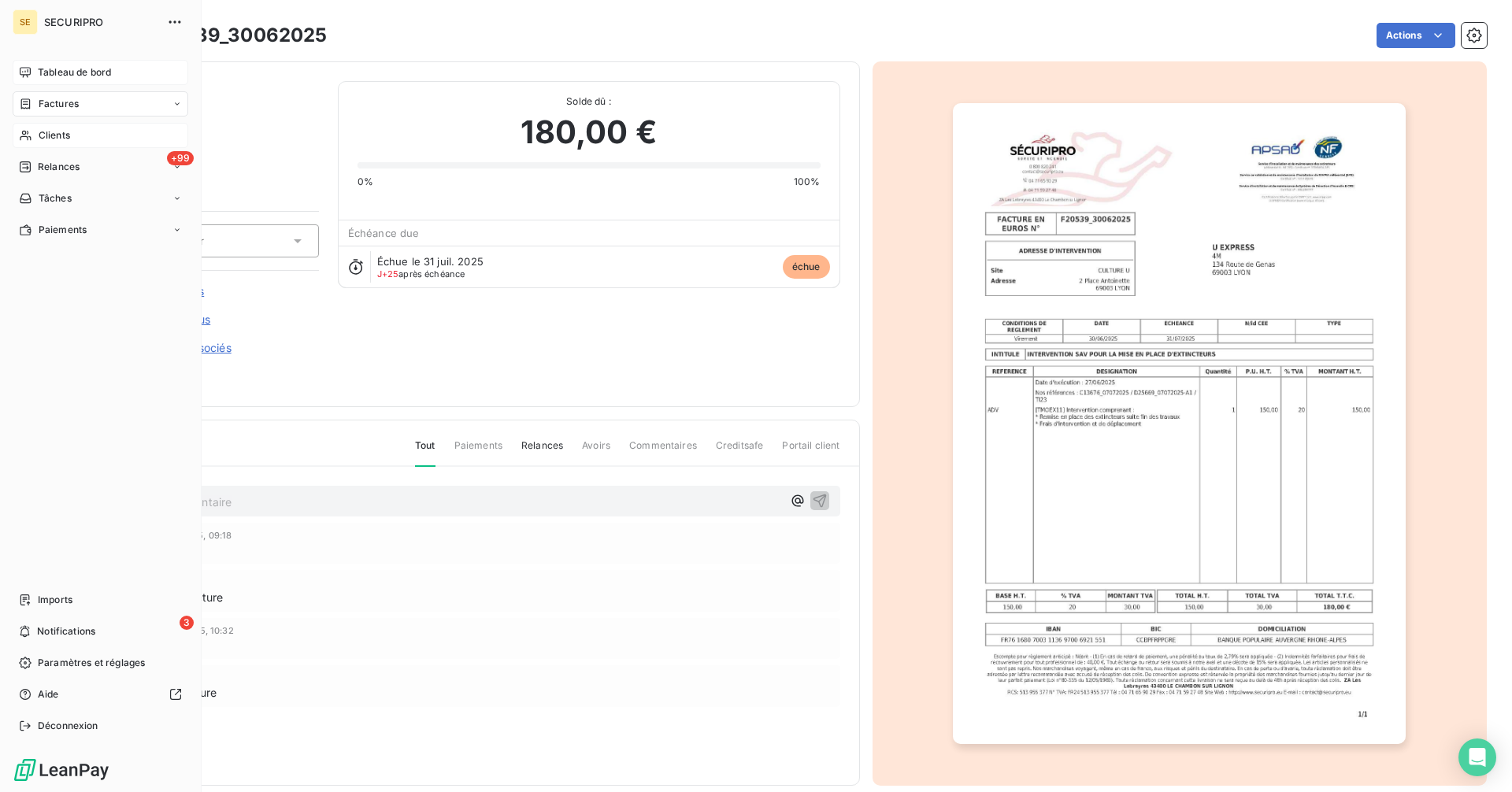
click at [42, 70] on span "Tableau de bord" at bounding box center [74, 72] width 74 height 14
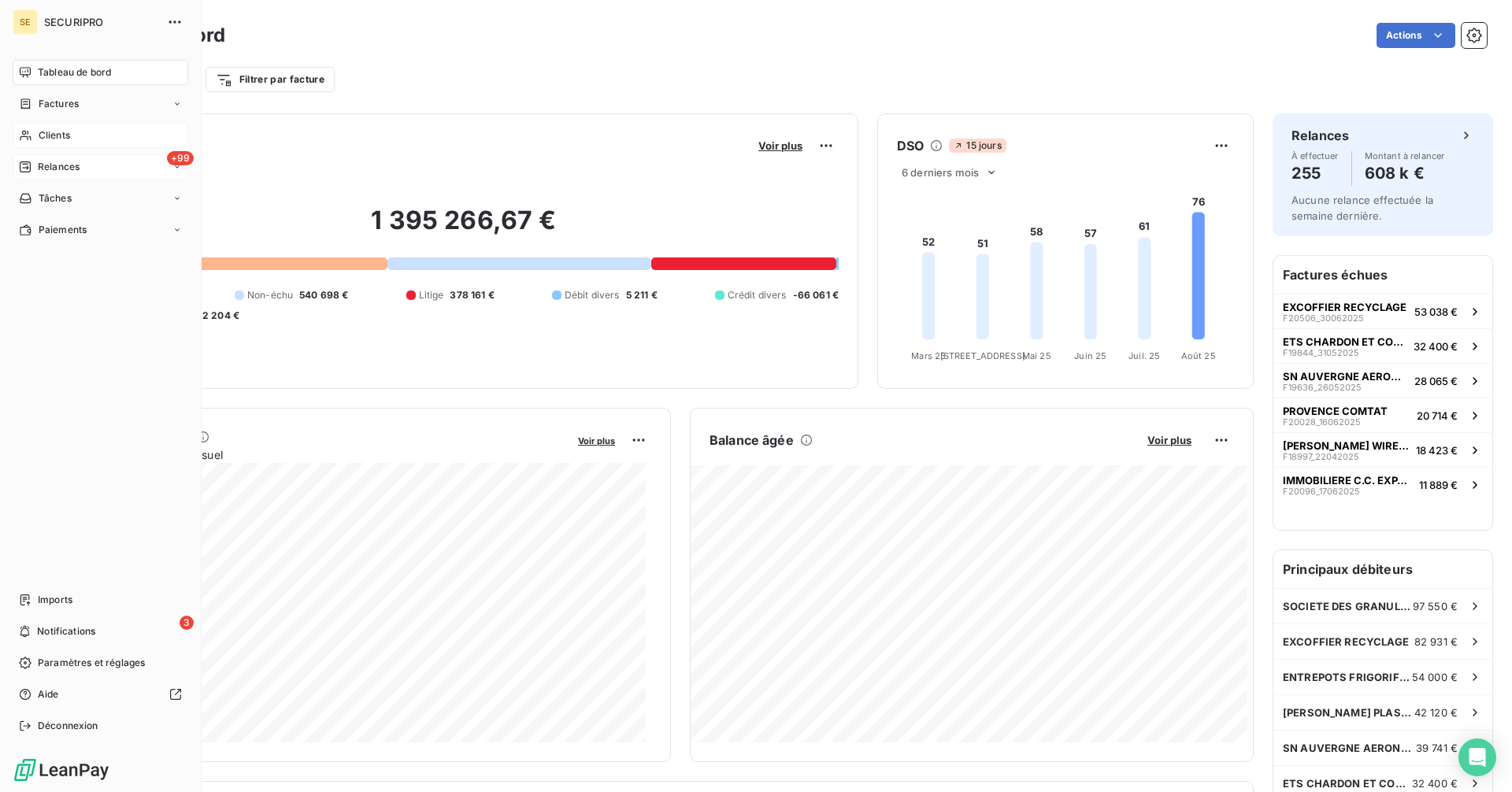
click at [27, 167] on icon at bounding box center [25, 166] width 11 height 11
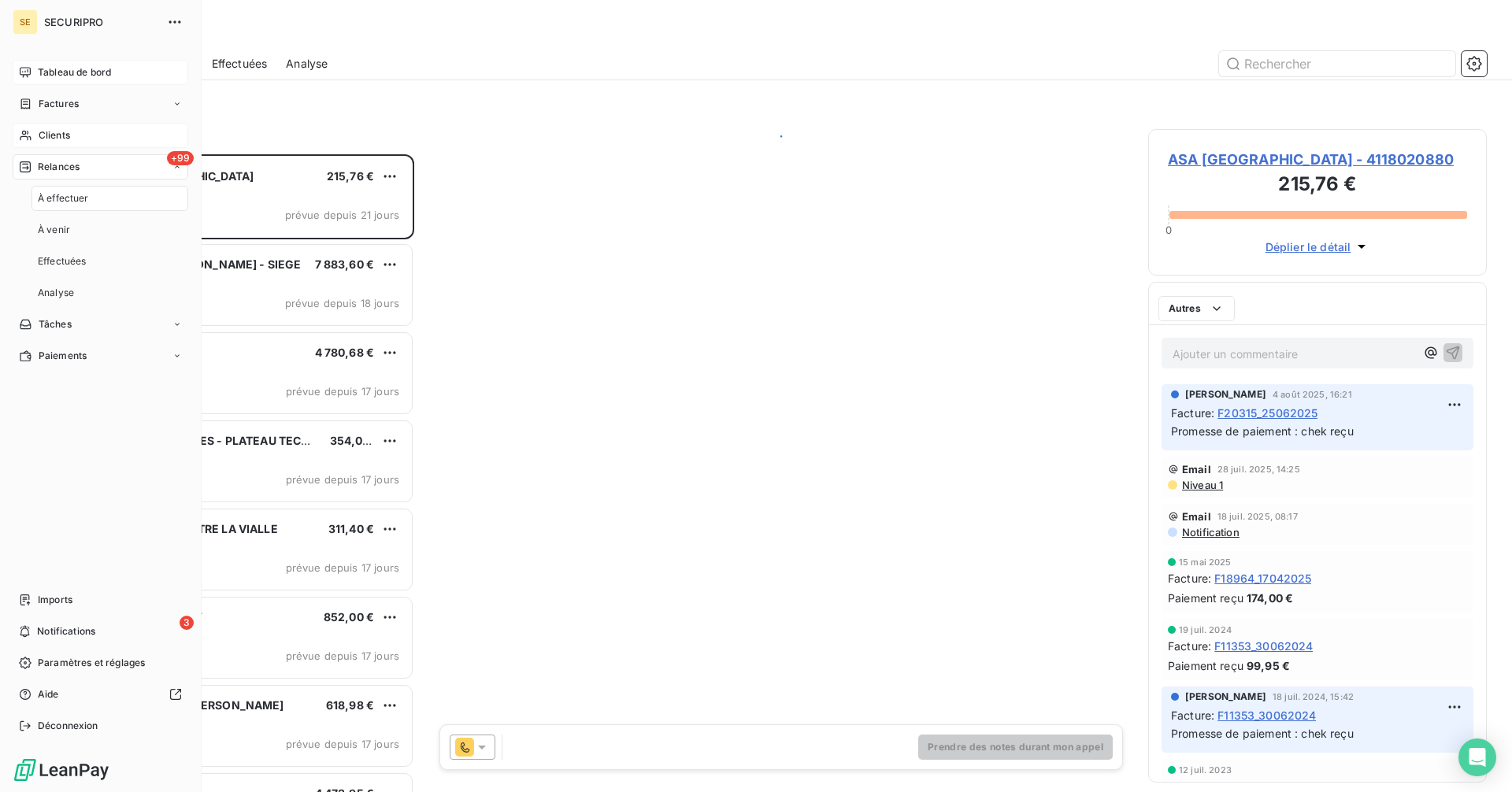
scroll to position [626, 326]
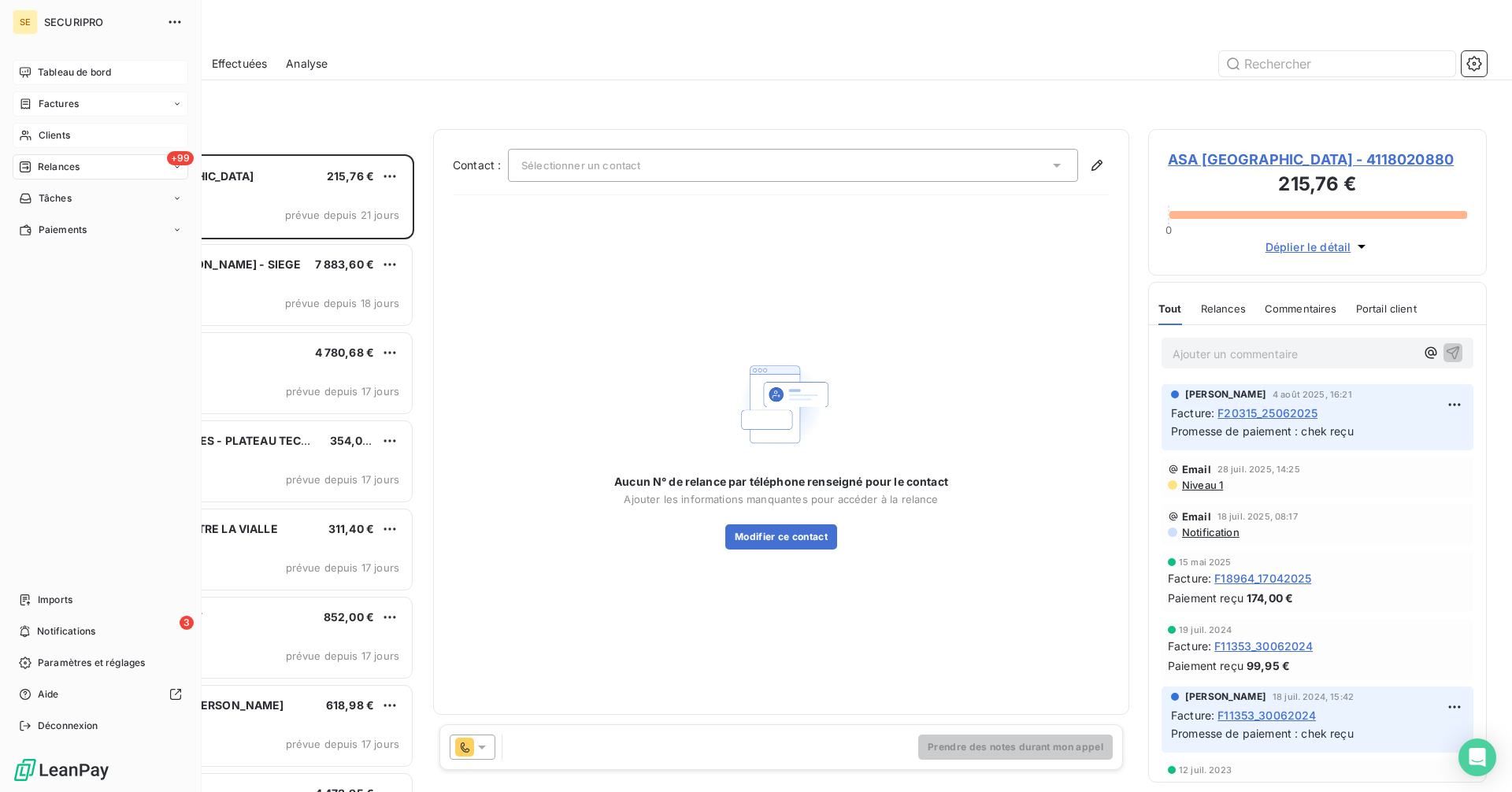
drag, startPoint x: 39, startPoint y: 110, endPoint x: 131, endPoint y: 97, distance: 92.9
click at [39, 110] on span "Factures" at bounding box center [59, 103] width 40 height 14
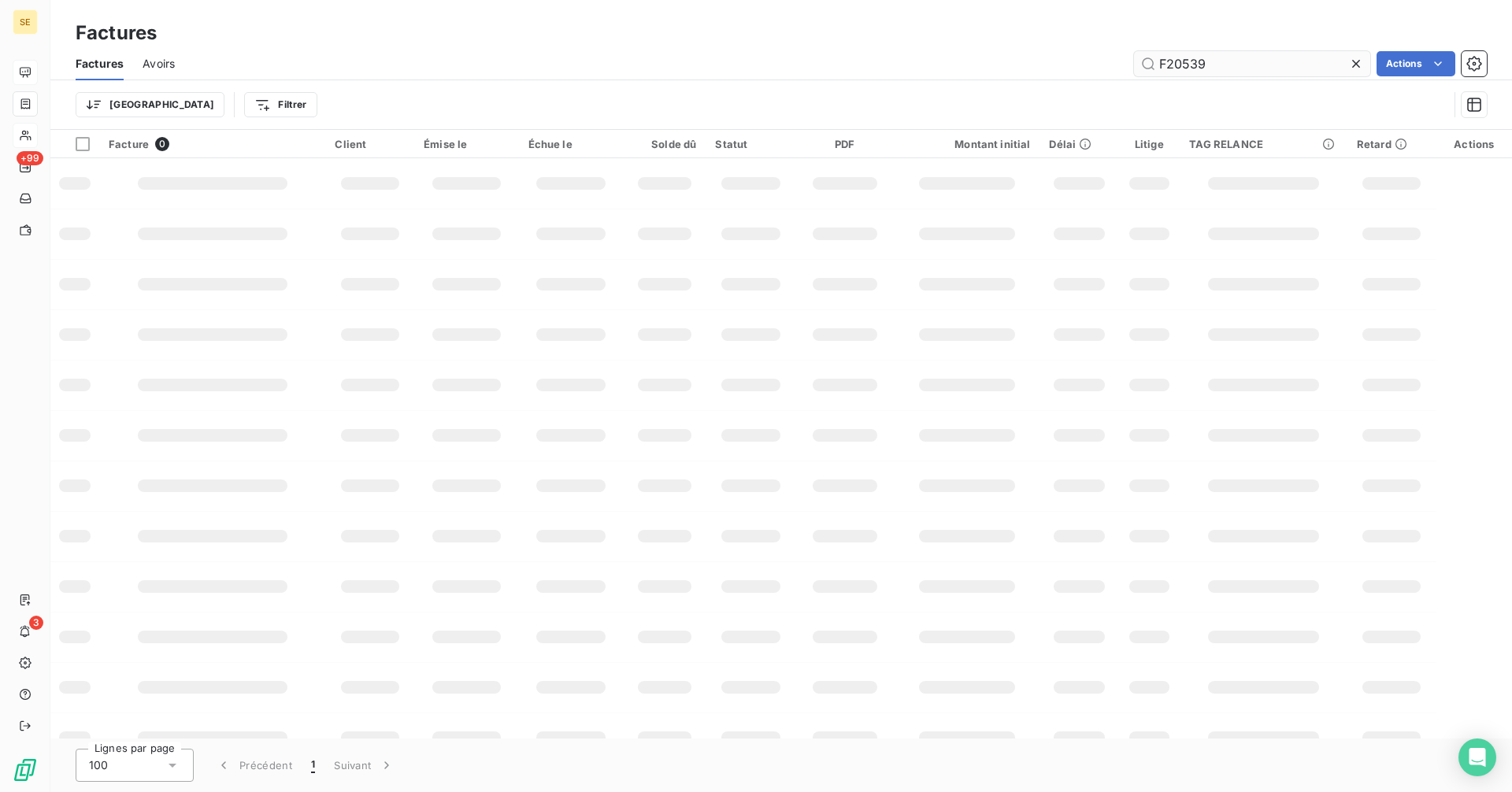
click at [1242, 70] on input "F20539" at bounding box center [1252, 64] width 236 height 25
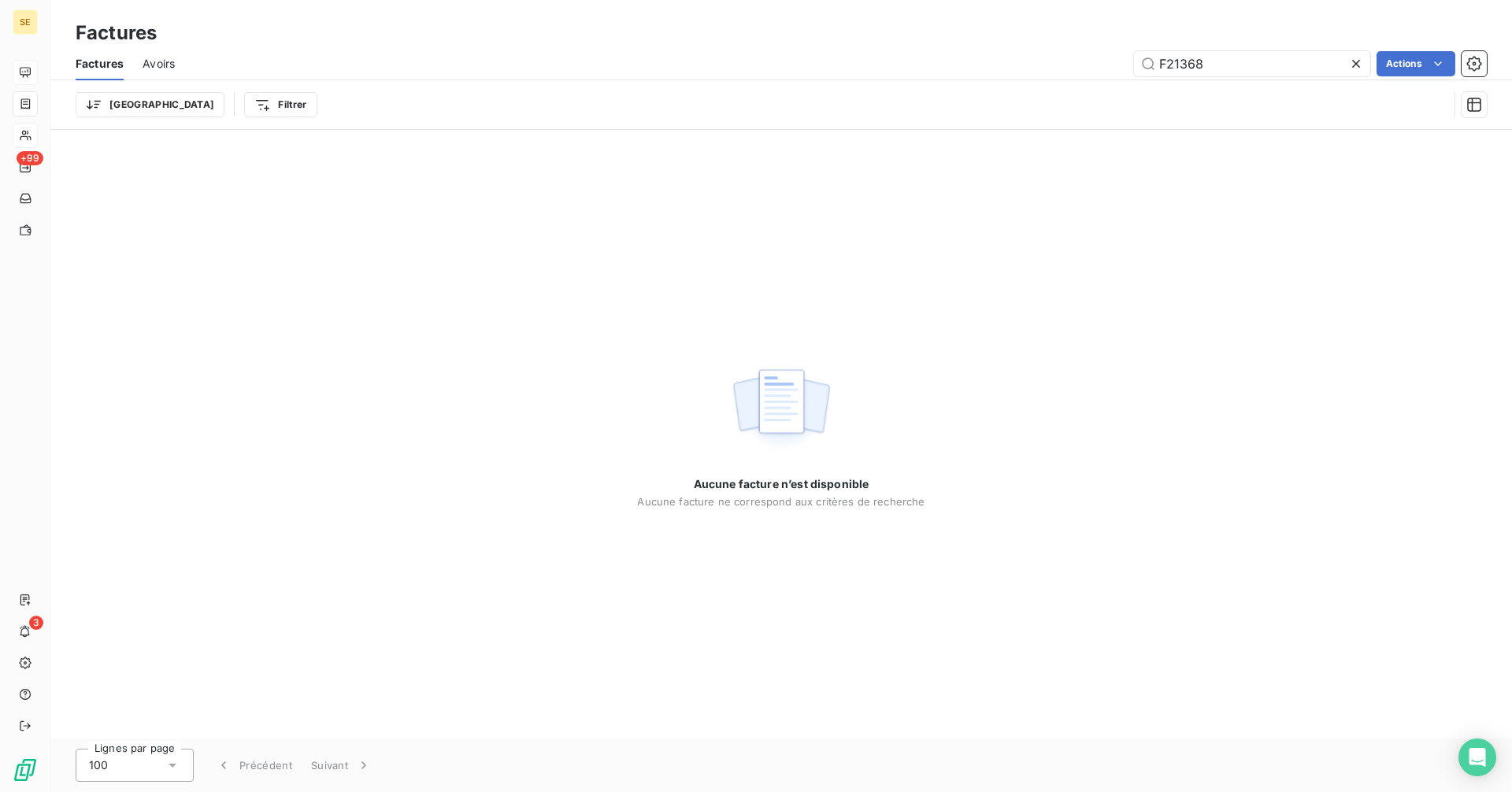
type input "F21368"
